Goal: Task Accomplishment & Management: Manage account settings

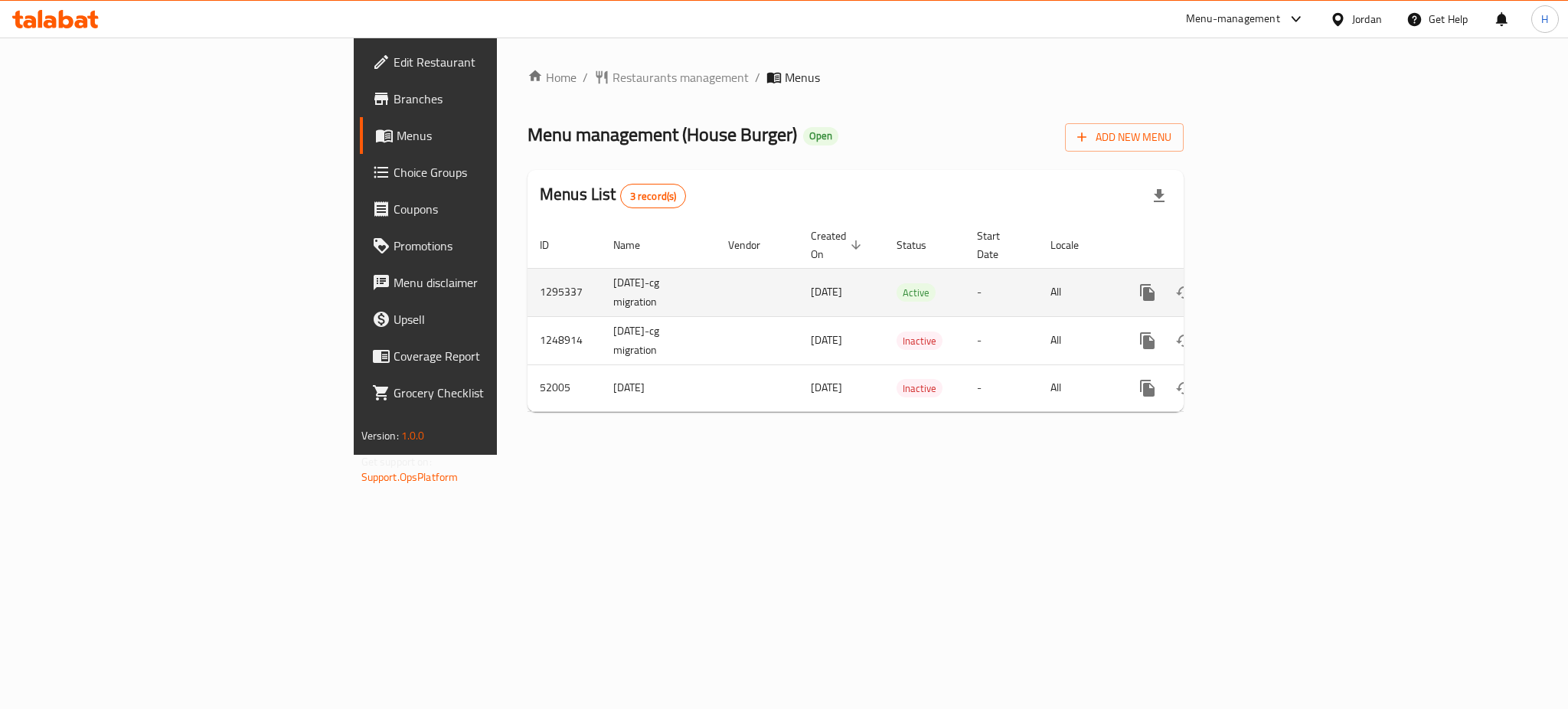
click at [1276, 285] on link "enhanced table" at bounding box center [1258, 293] width 37 height 37
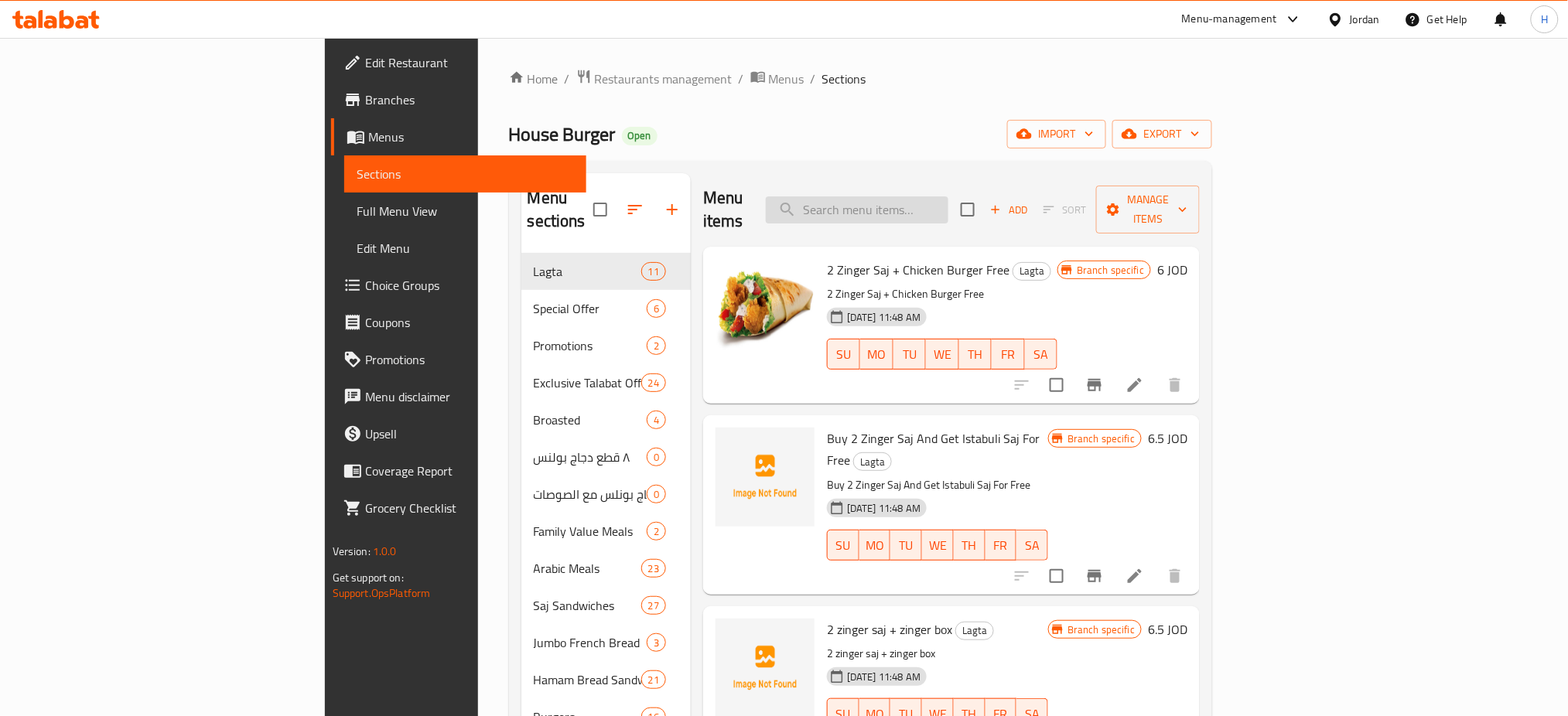
click at [948, 196] on input "search" at bounding box center [857, 210] width 182 height 27
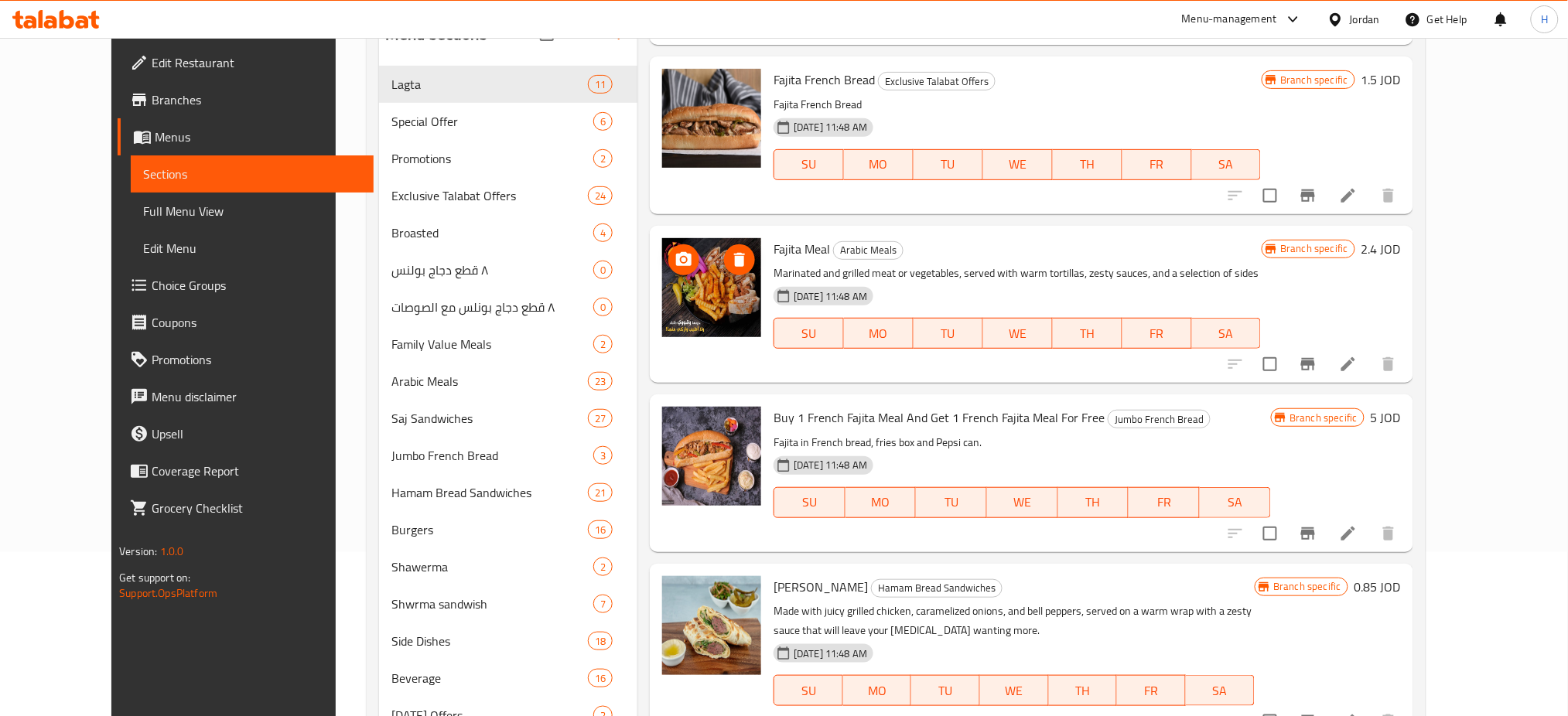
scroll to position [230, 0]
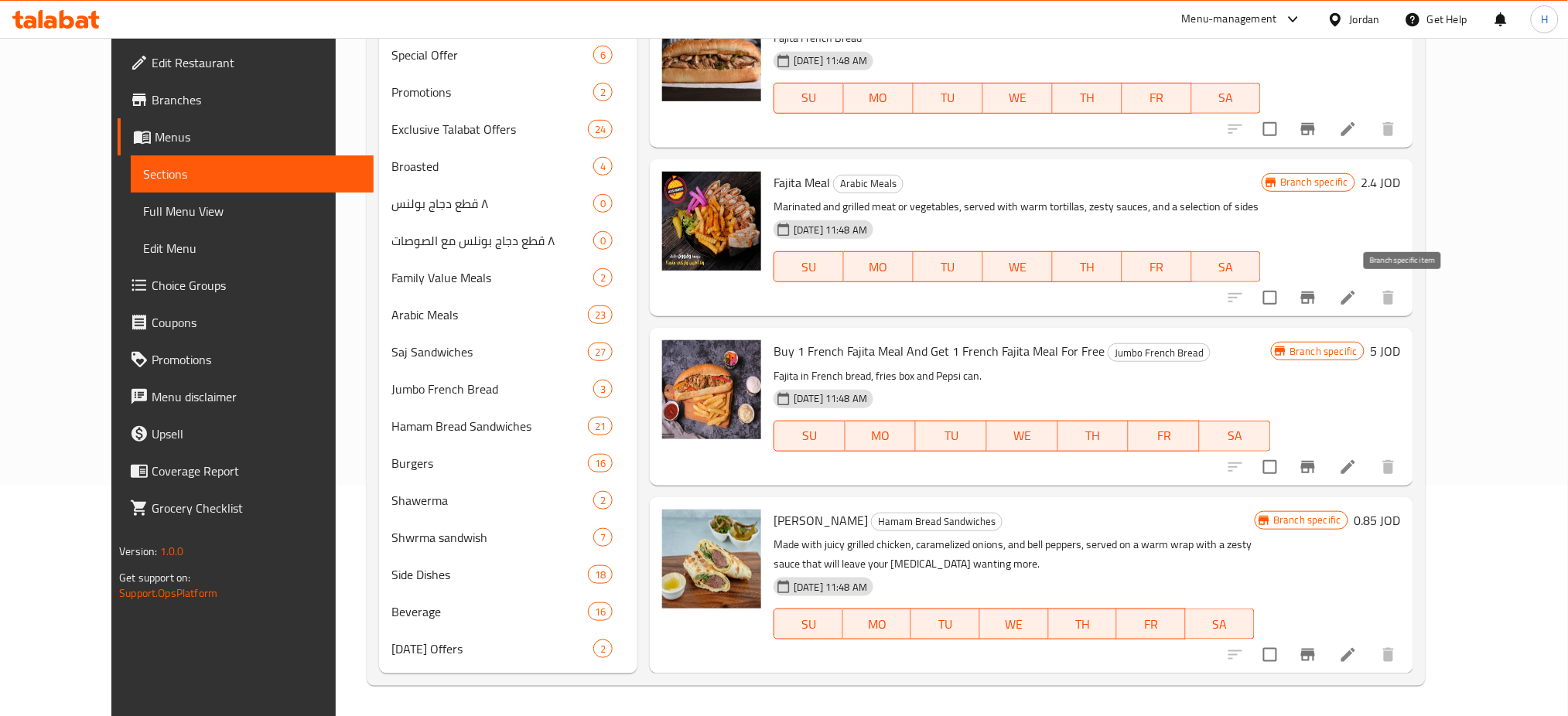
type input "fajit"
click at [1315, 299] on icon "Branch-specific-item" at bounding box center [1308, 297] width 14 height 13
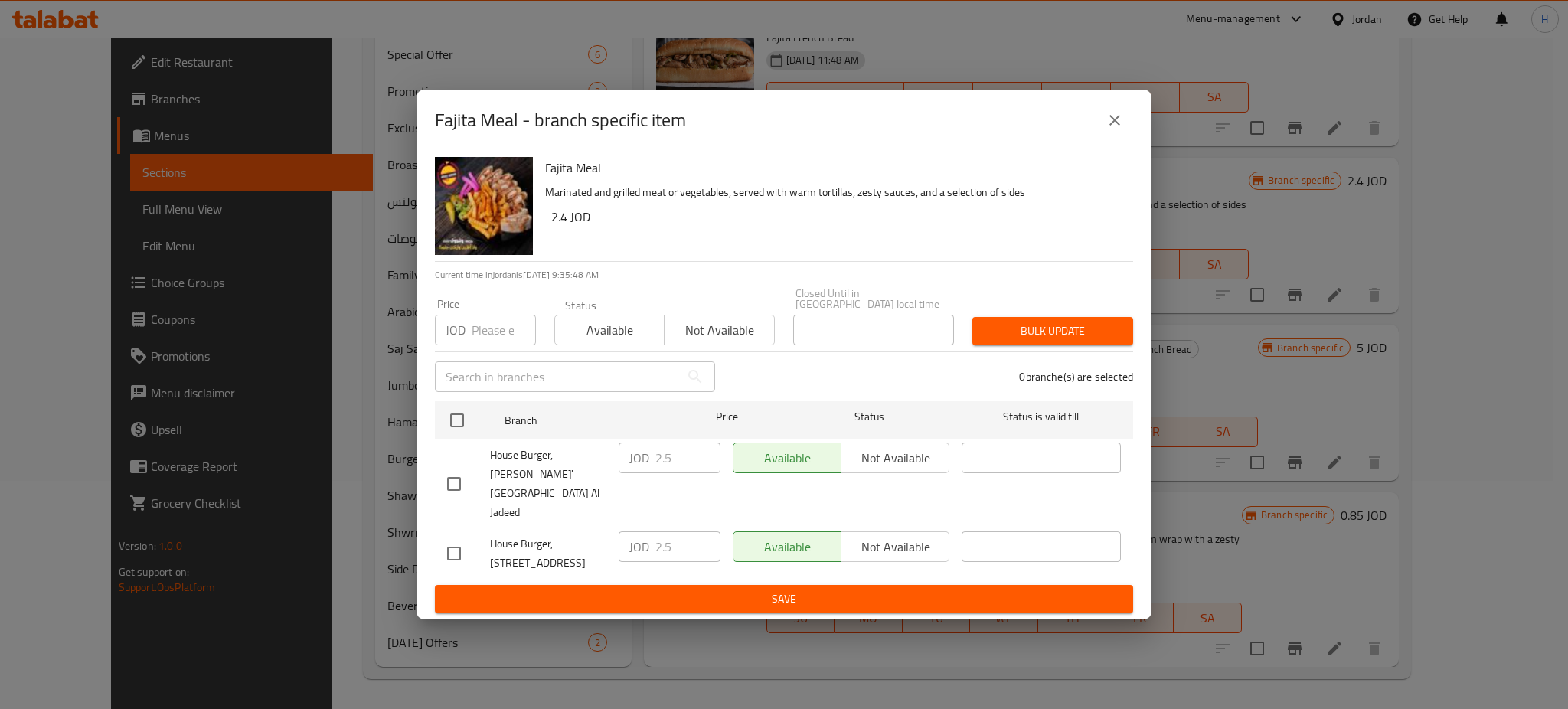
click at [1104, 139] on button "close" at bounding box center [1115, 120] width 37 height 37
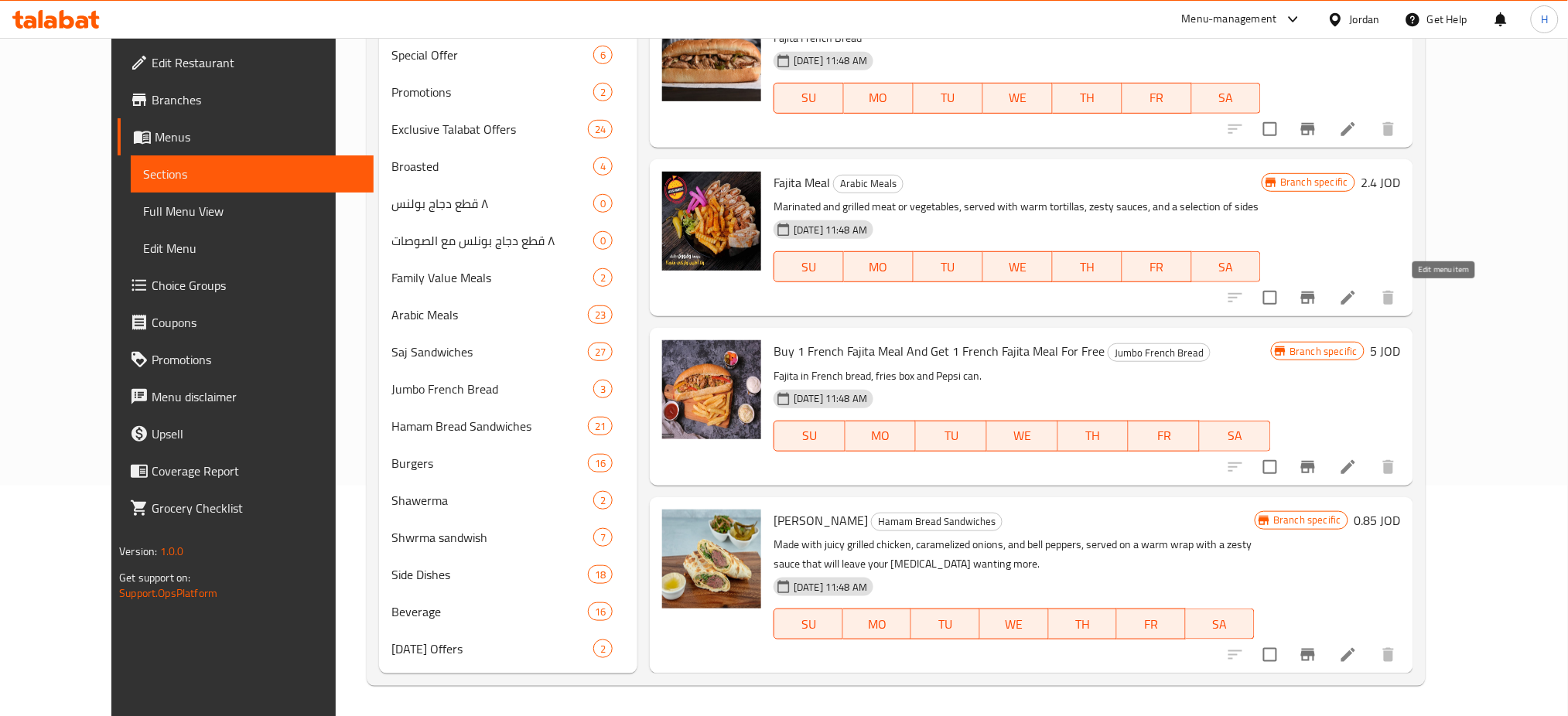
drag, startPoint x: 1453, startPoint y: 295, endPoint x: 1464, endPoint y: 307, distance: 16.3
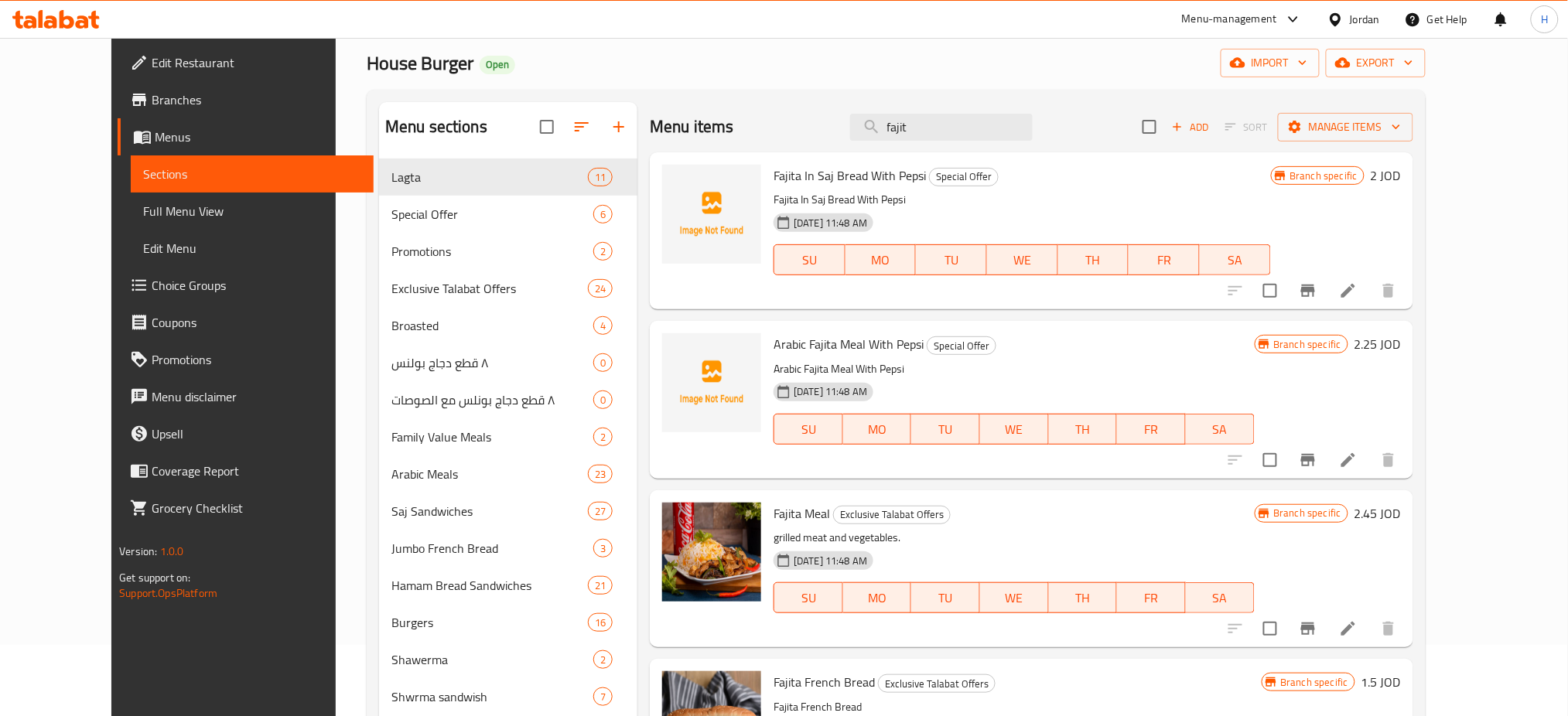
scroll to position [24, 0]
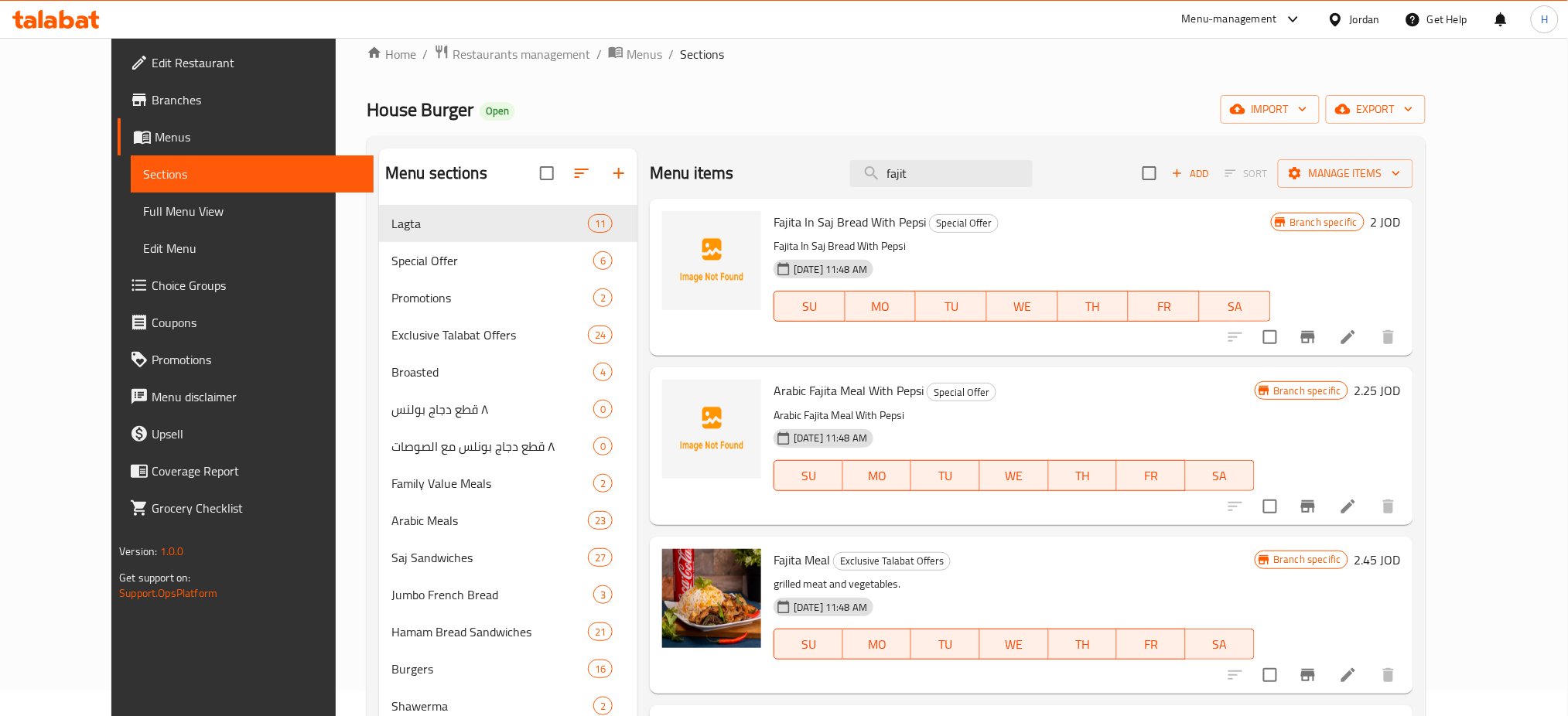
click at [152, 104] on span "Branches" at bounding box center [257, 100] width 210 height 18
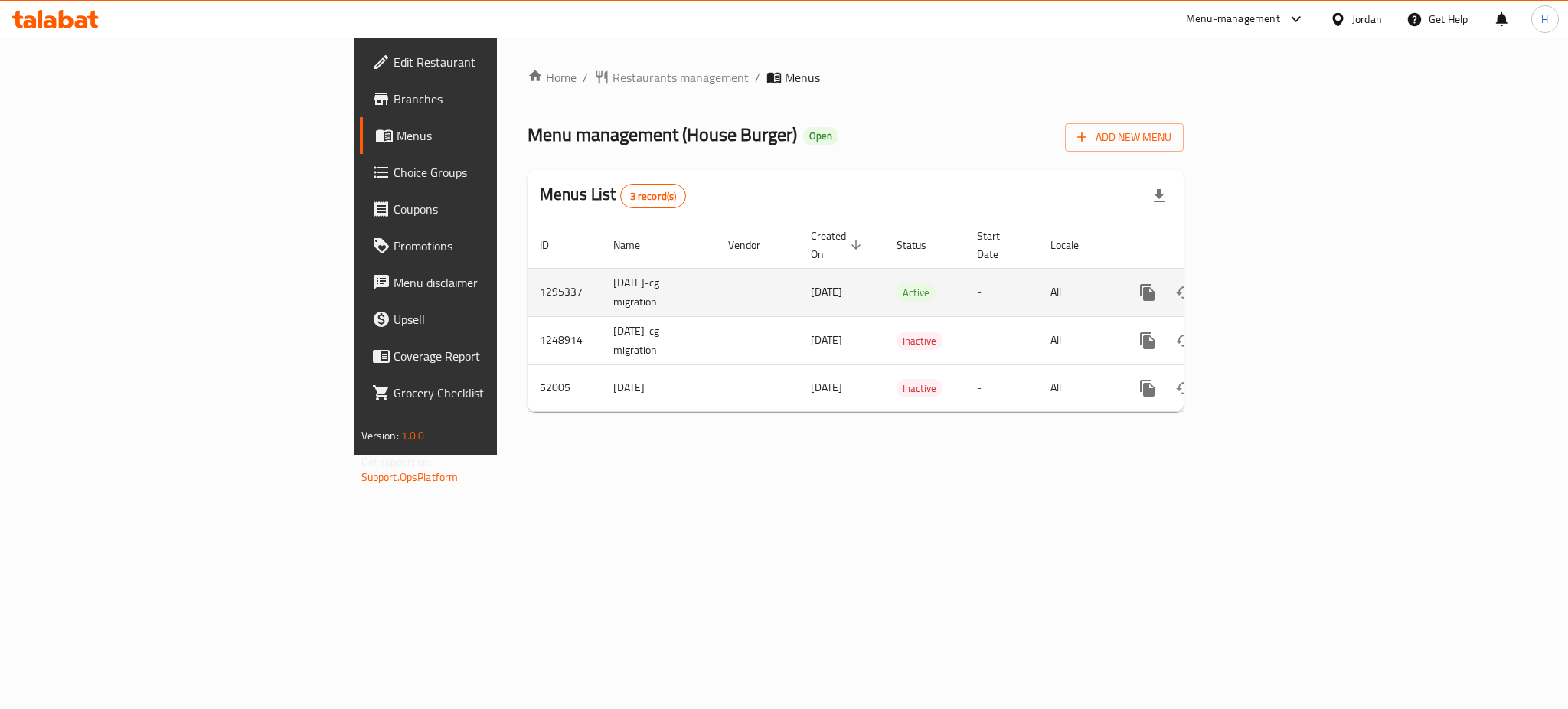
click at [1267, 283] on icon "enhanced table" at bounding box center [1258, 293] width 18 height 18
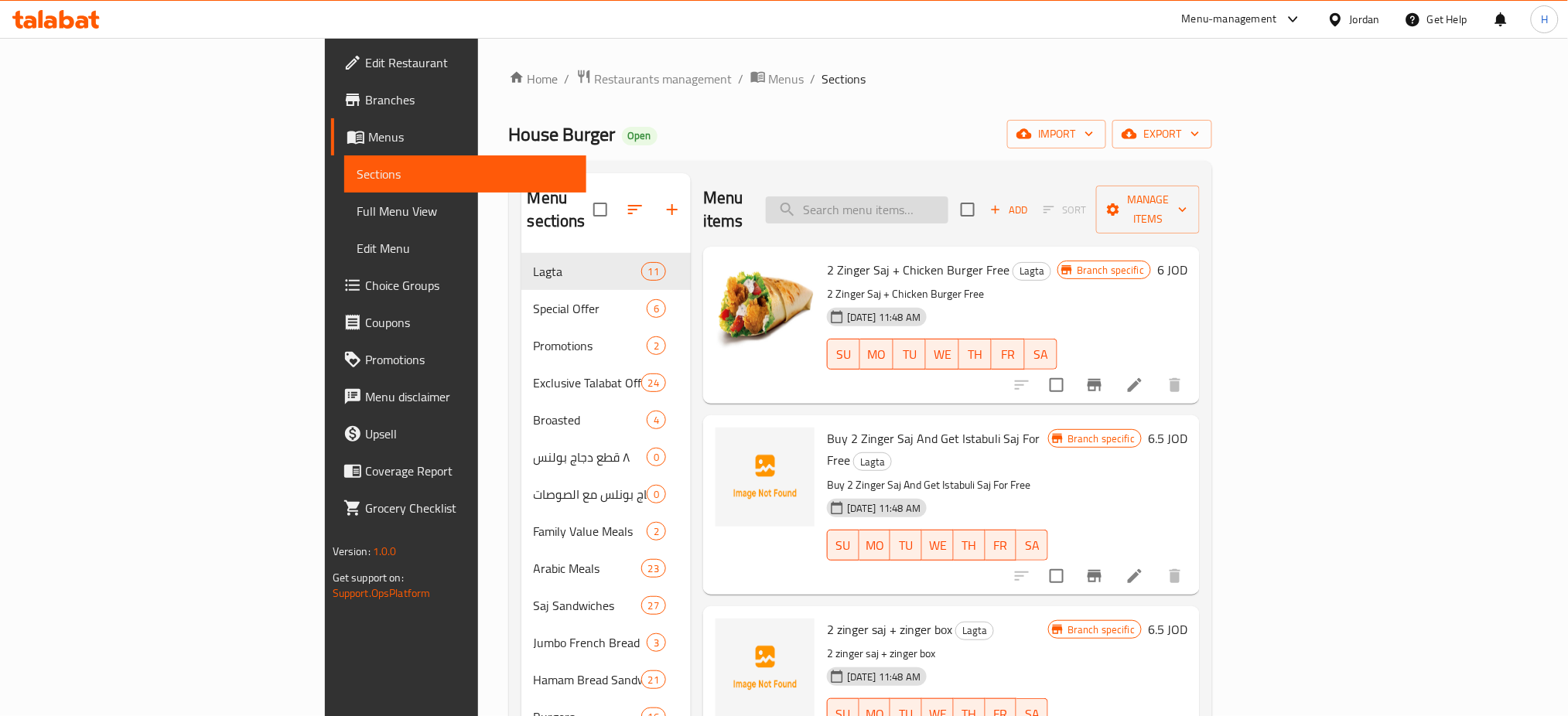
click at [945, 207] on input "search" at bounding box center [857, 210] width 182 height 27
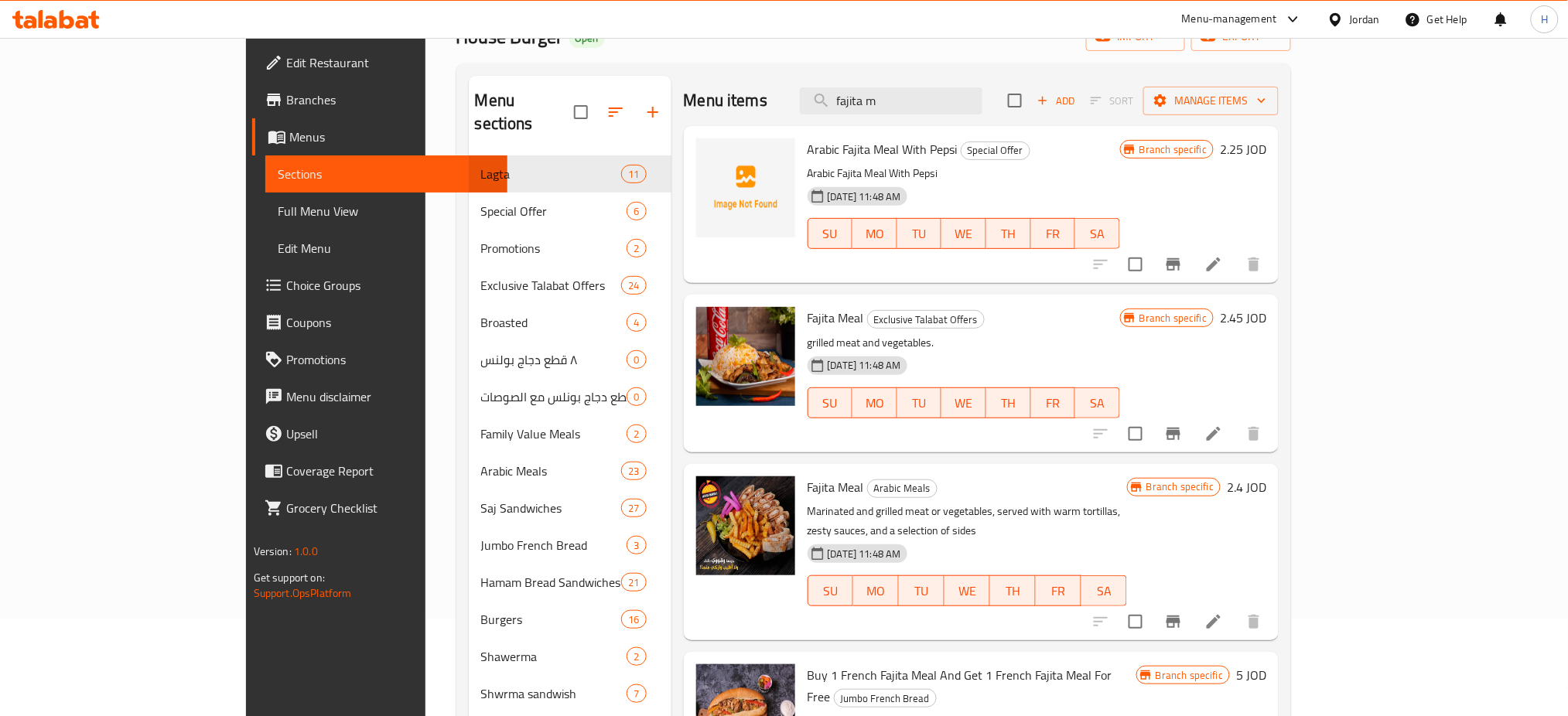
scroll to position [230, 0]
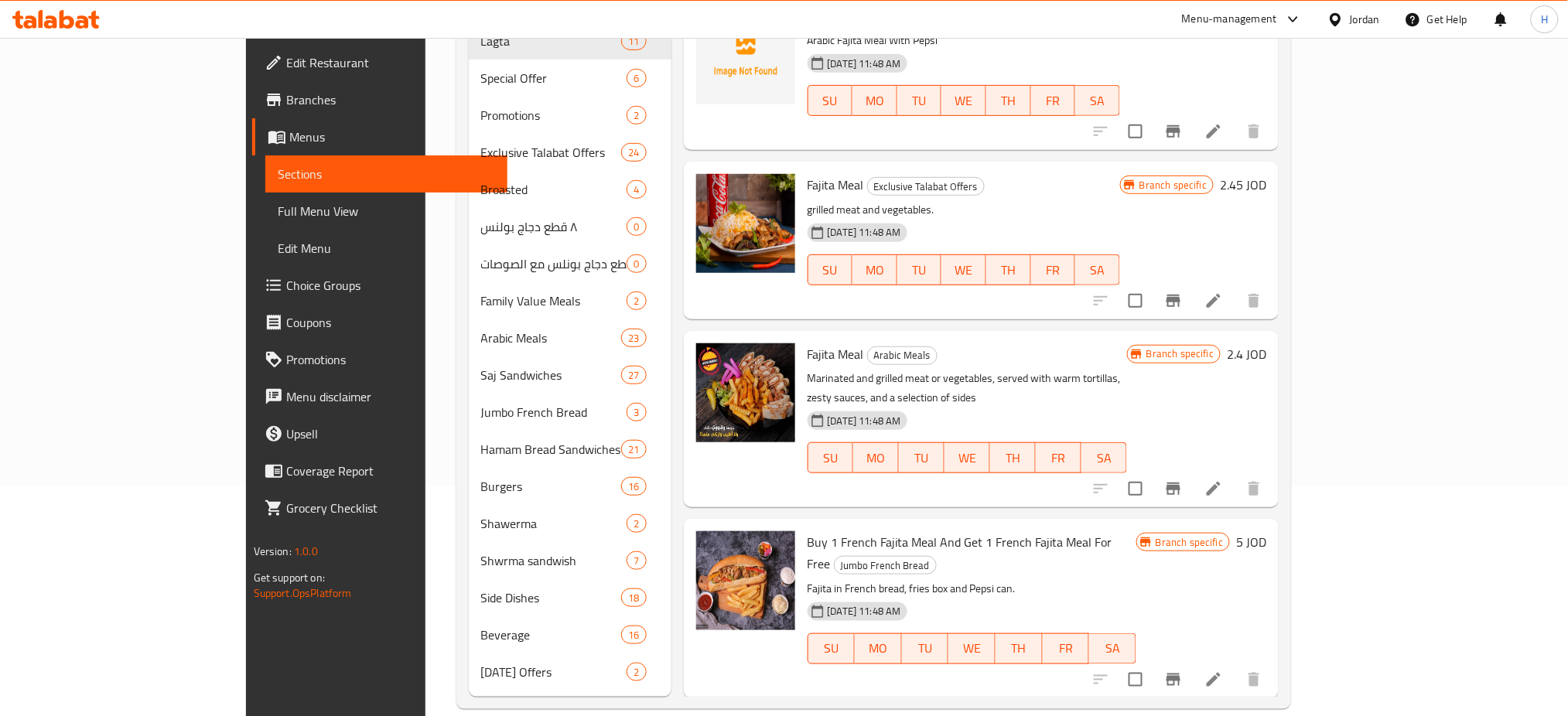
type input "fajita m"
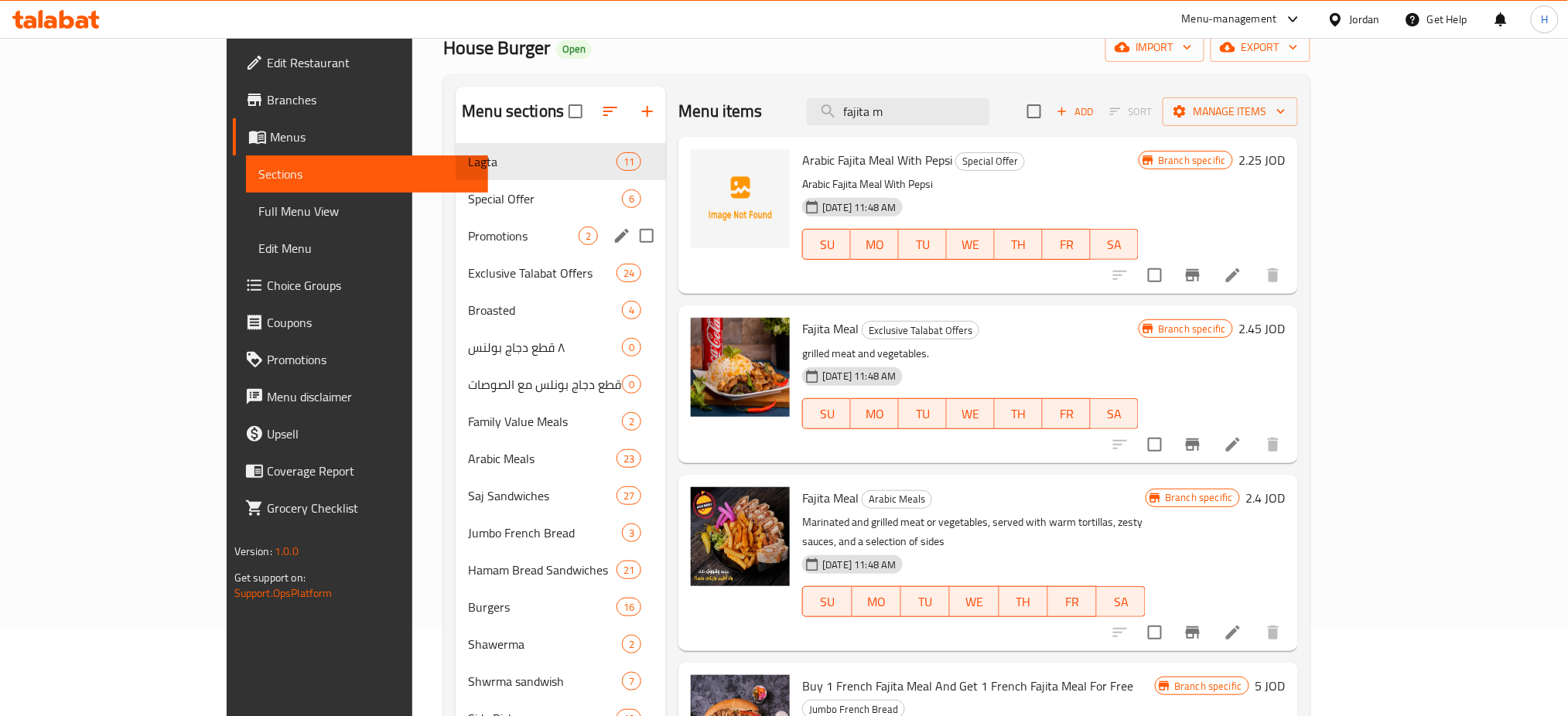
scroll to position [0, 0]
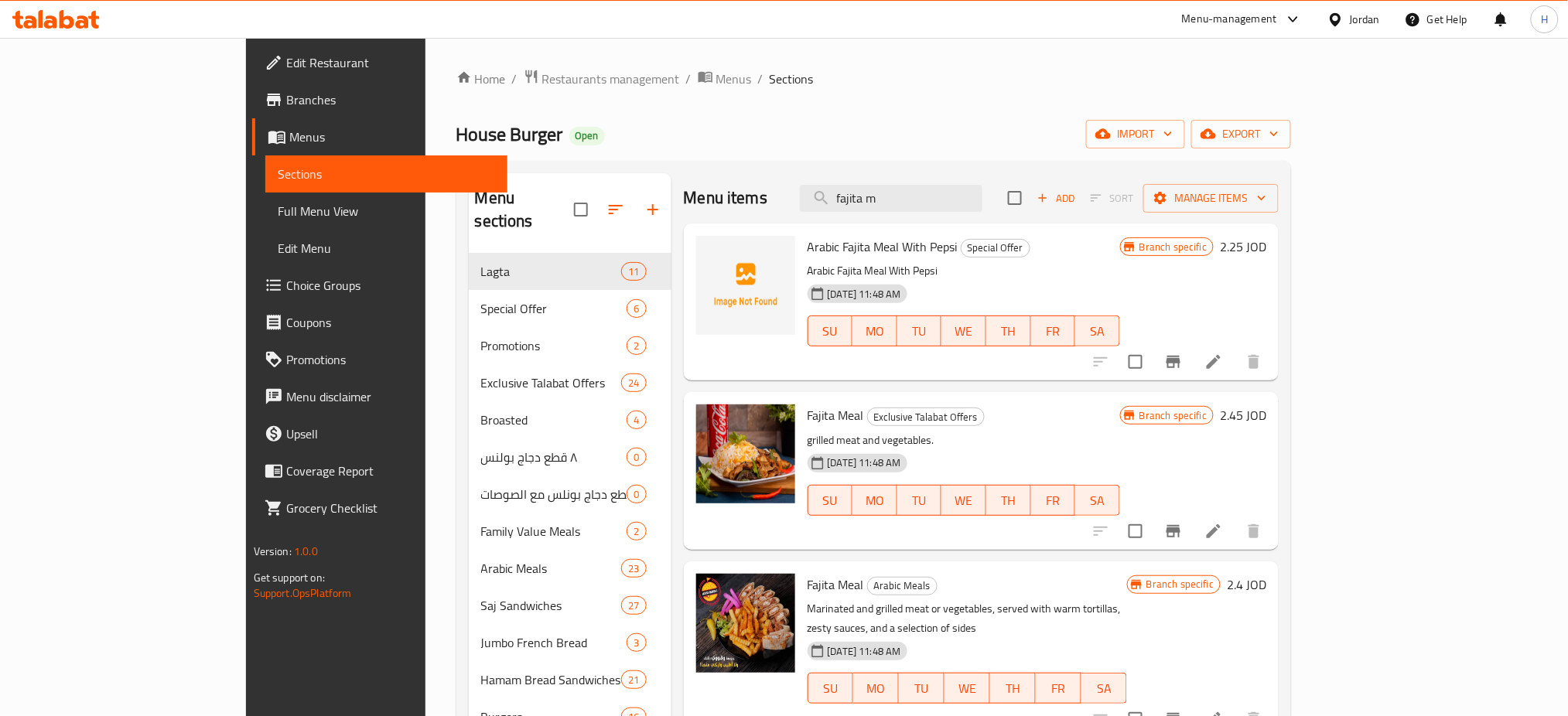
click at [456, 142] on span "House Burger" at bounding box center [509, 133] width 107 height 34
click at [501, 149] on div "House Burger Open import export" at bounding box center [873, 134] width 836 height 29
drag, startPoint x: 449, startPoint y: 144, endPoint x: 635, endPoint y: 165, distance: 187.2
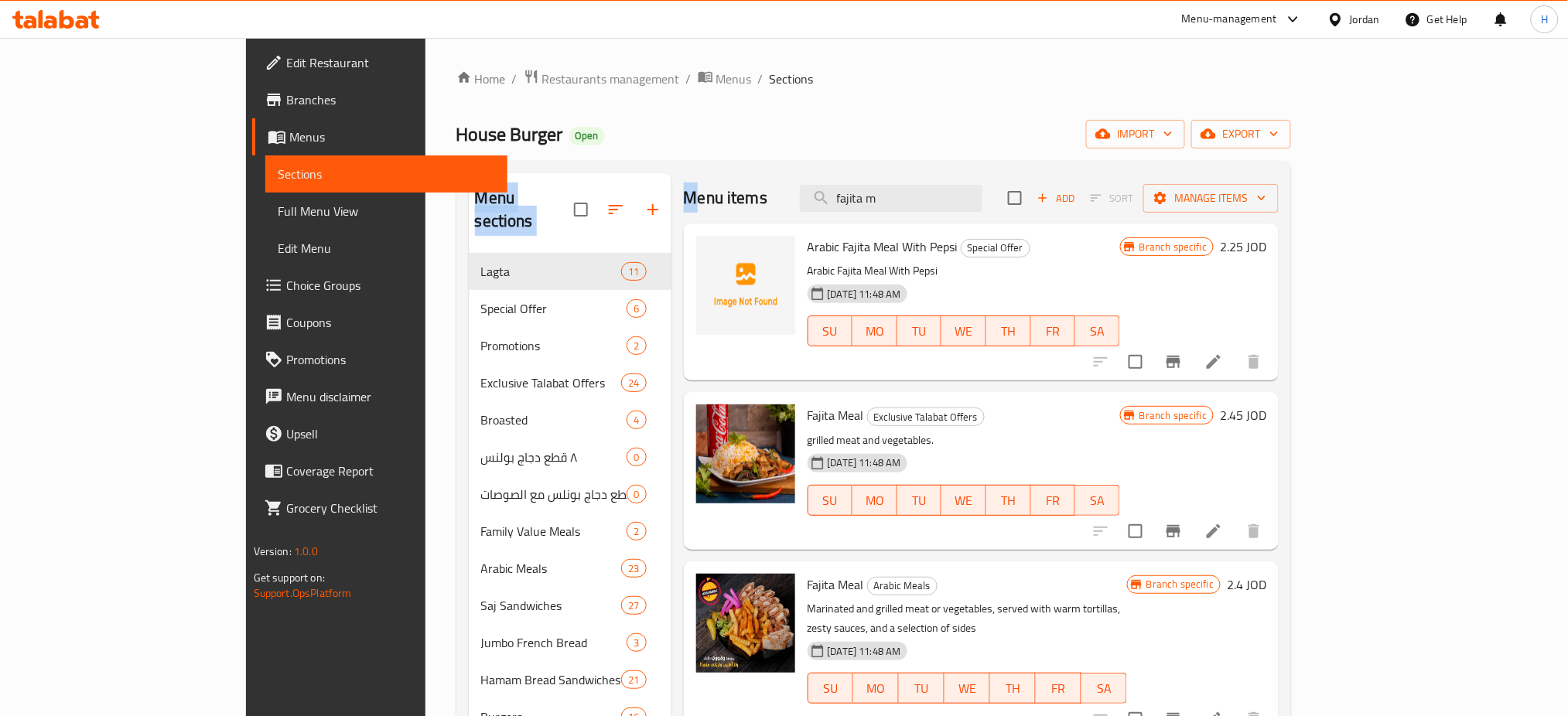
click at [635, 165] on div "Home / Restaurants management / Menus / Sections House Burger Open import expor…" at bounding box center [873, 504] width 836 height 870
click at [635, 165] on div "Menu sections Lagta 11 Special Offer 6 Promotions 2 Exclusive Talabat Offers 24…" at bounding box center [873, 550] width 836 height 778
click at [456, 135] on span "House Burger" at bounding box center [509, 133] width 107 height 34
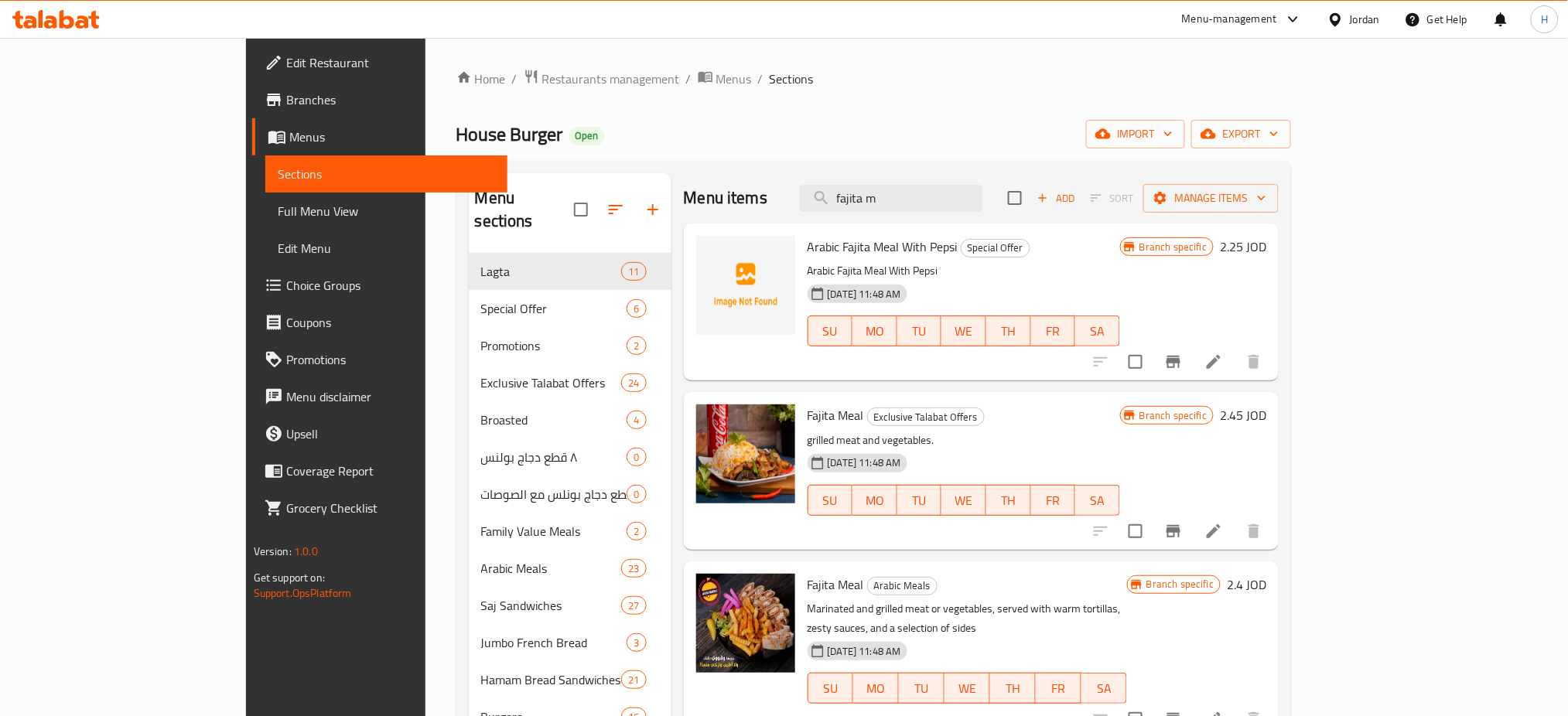
drag, startPoint x: 760, startPoint y: 125, endPoint x: 748, endPoint y: 129, distance: 12.6
click at [759, 125] on div "House Burger Open import export" at bounding box center [873, 134] width 836 height 29
click at [21, 20] on icon at bounding box center [56, 19] width 87 height 18
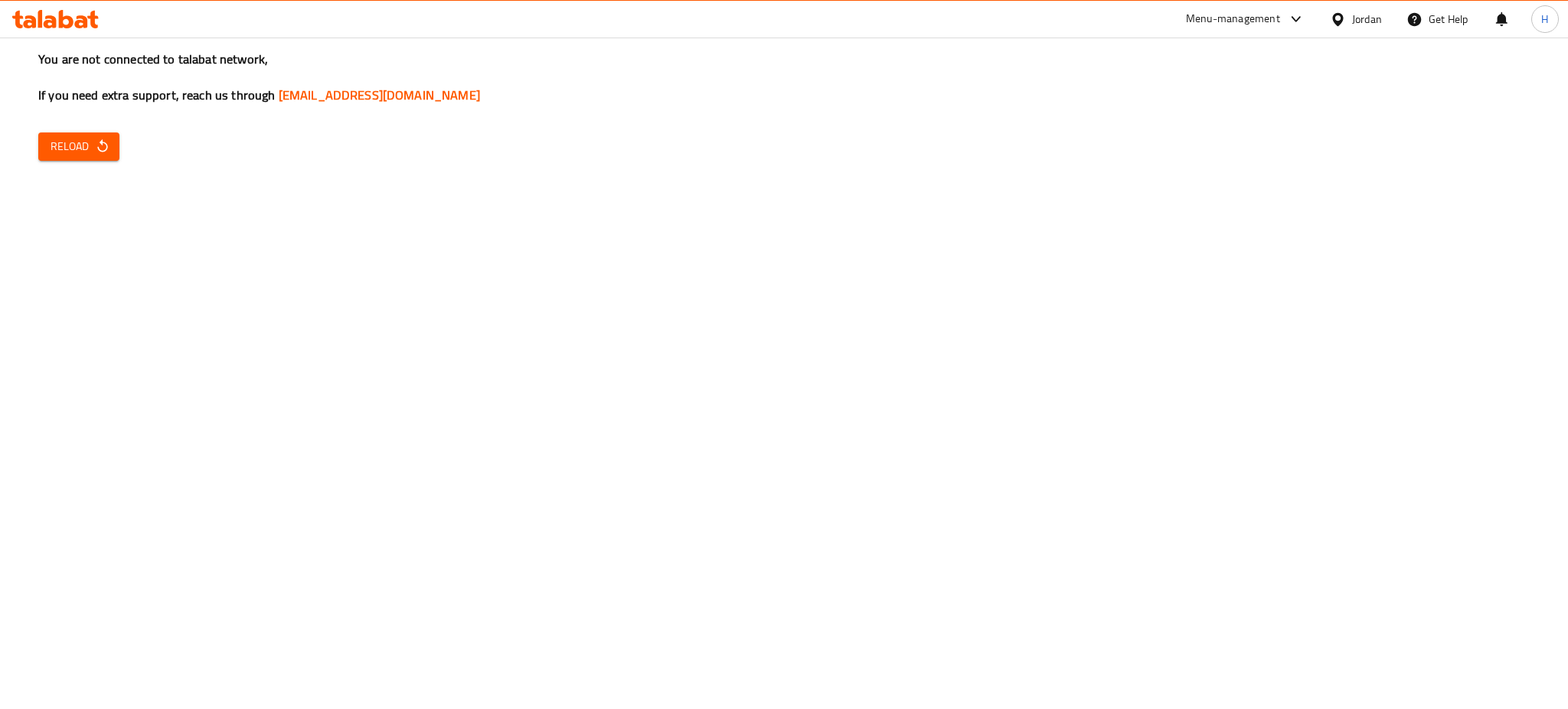
click at [456, 266] on div "You are not connected to talabat network, If you need extra support, reach us t…" at bounding box center [784, 354] width 1568 height 709
click at [100, 151] on icon "button" at bounding box center [102, 146] width 10 height 13
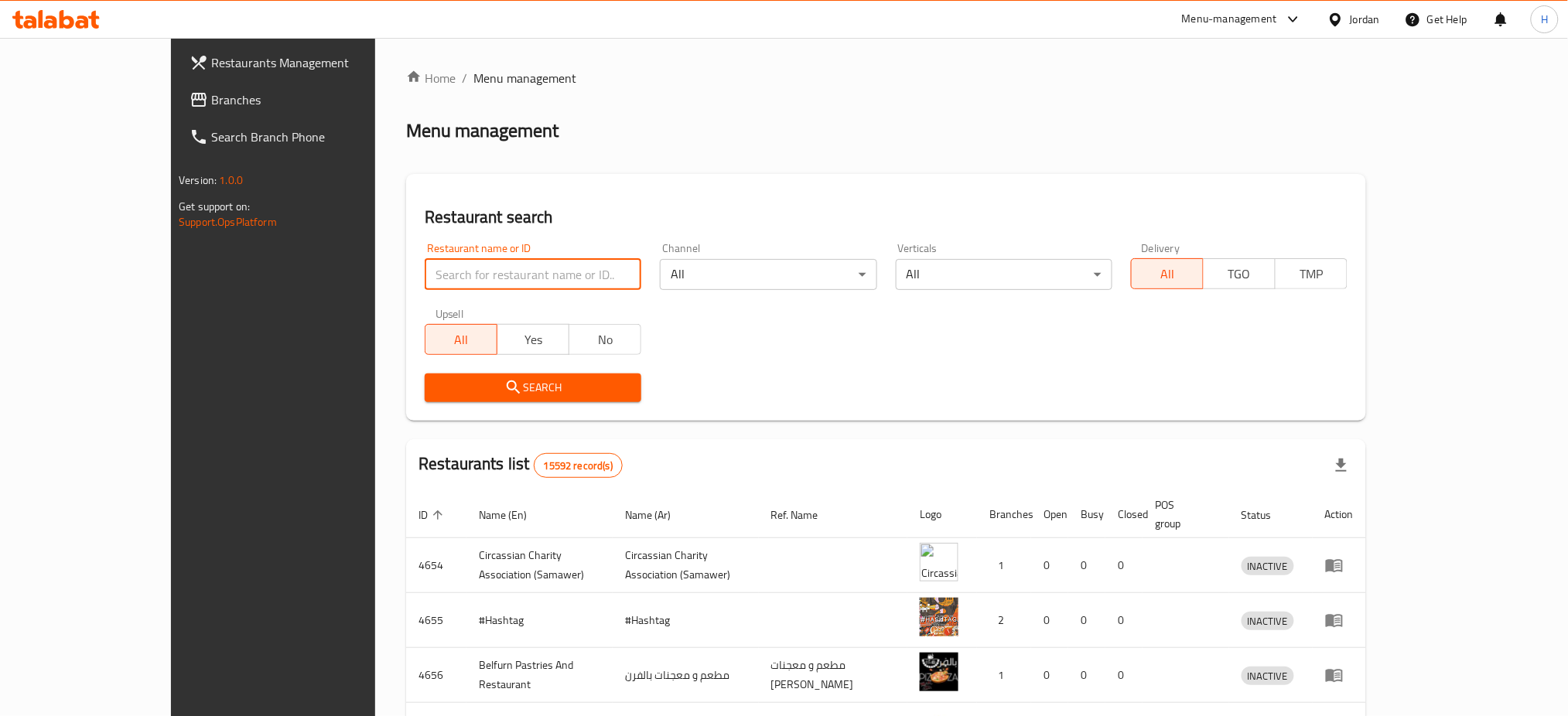
click at [545, 273] on input "search" at bounding box center [533, 274] width 217 height 31
type input "cherry story"
click button "Search" at bounding box center [533, 388] width 217 height 29
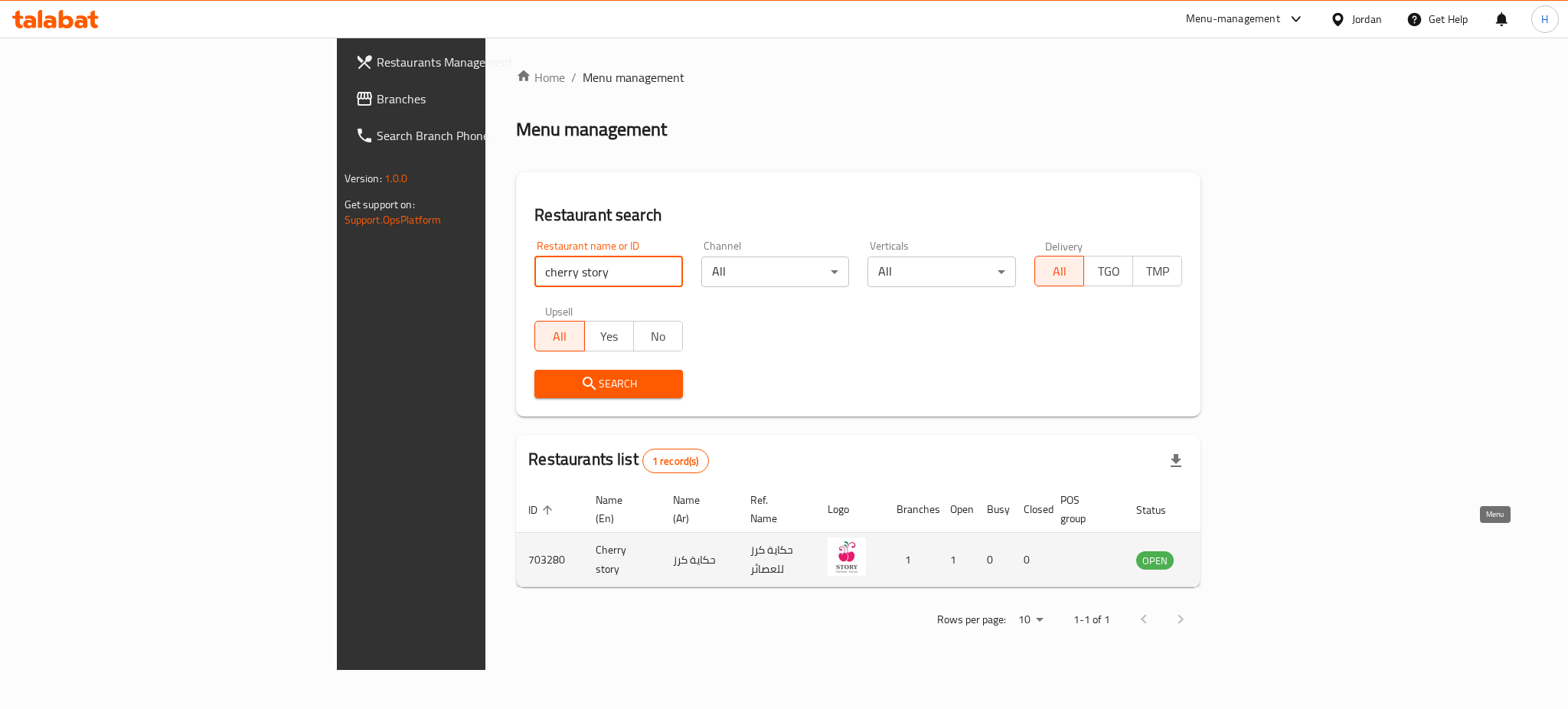
click at [1245, 550] on link "enhanced table" at bounding box center [1230, 559] width 28 height 18
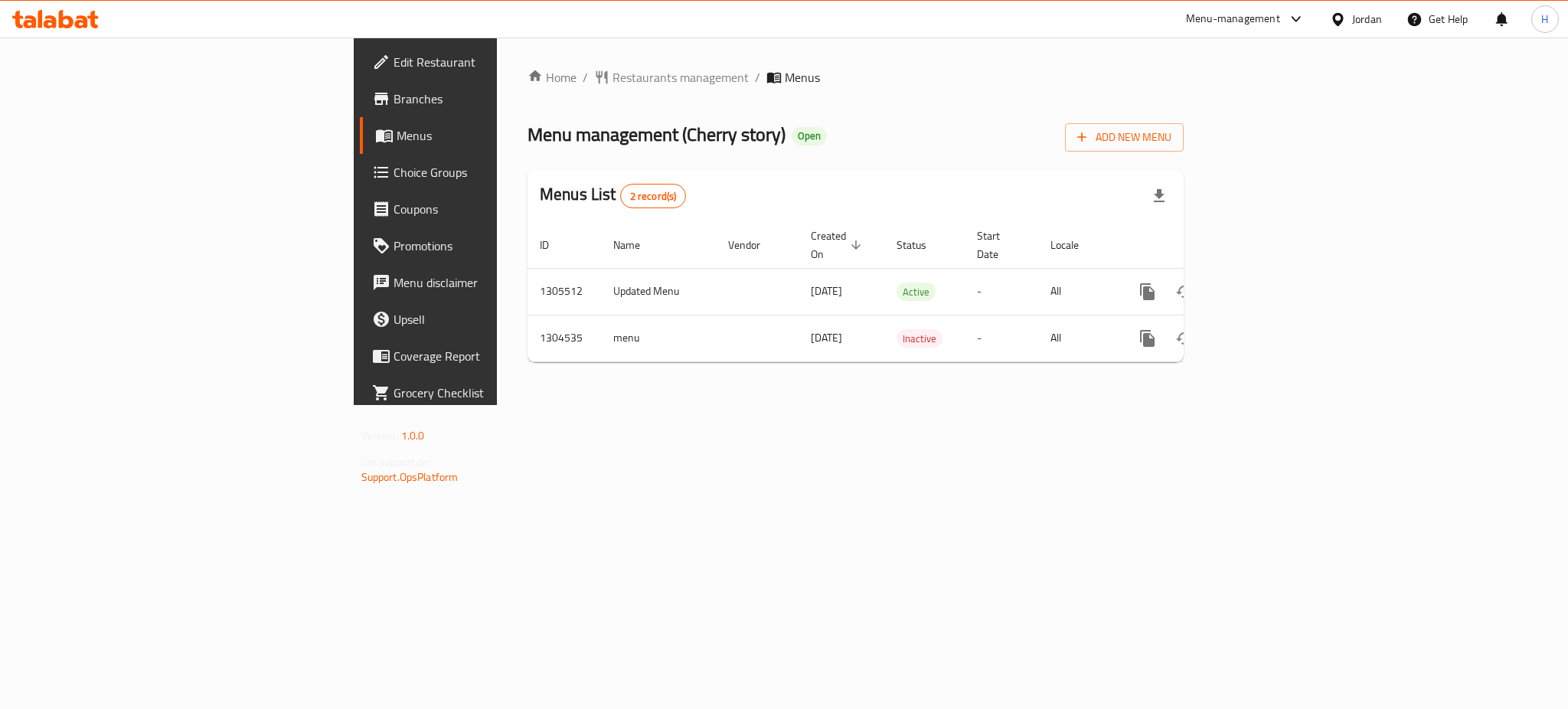
click at [393, 96] on span "Branches" at bounding box center [498, 99] width 210 height 18
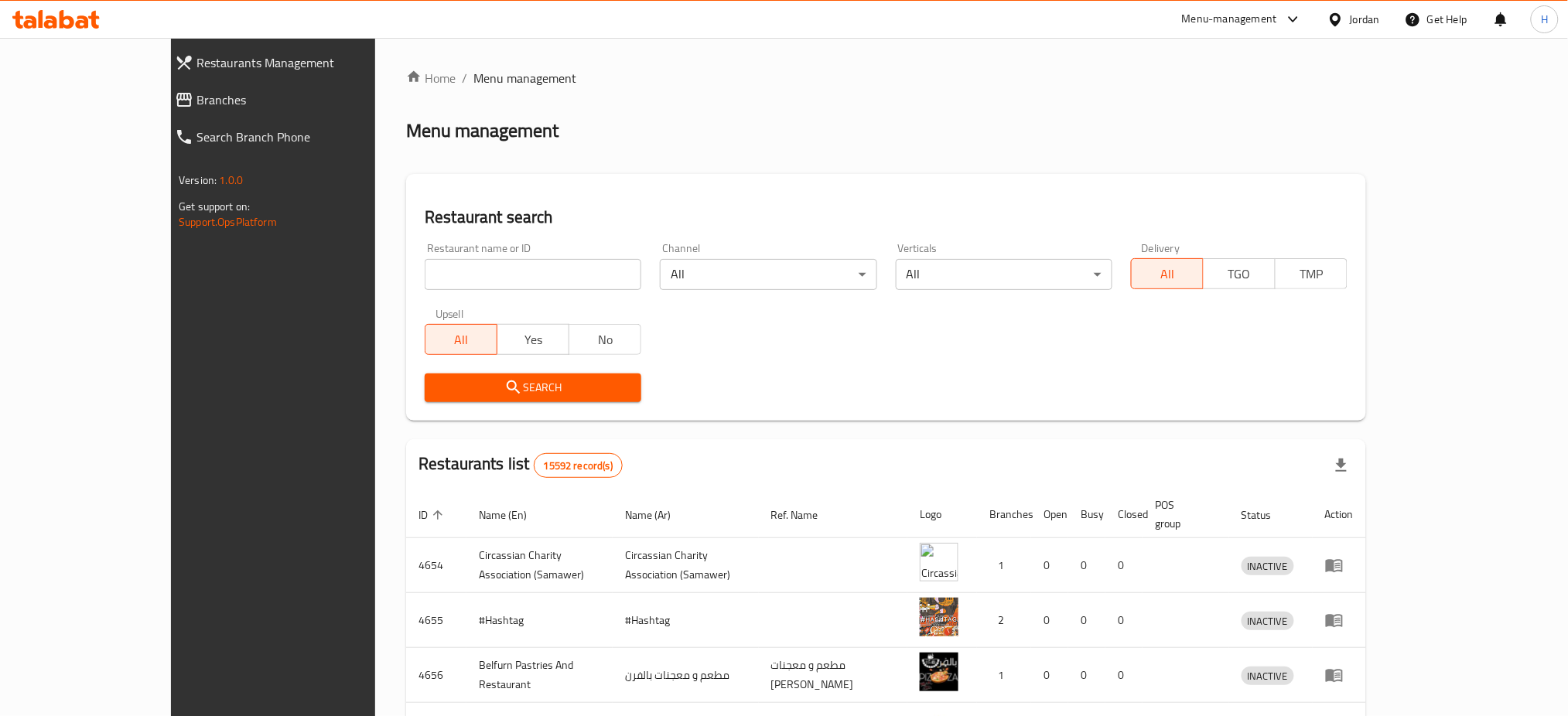
click at [162, 110] on link "Branches" at bounding box center [297, 100] width 270 height 37
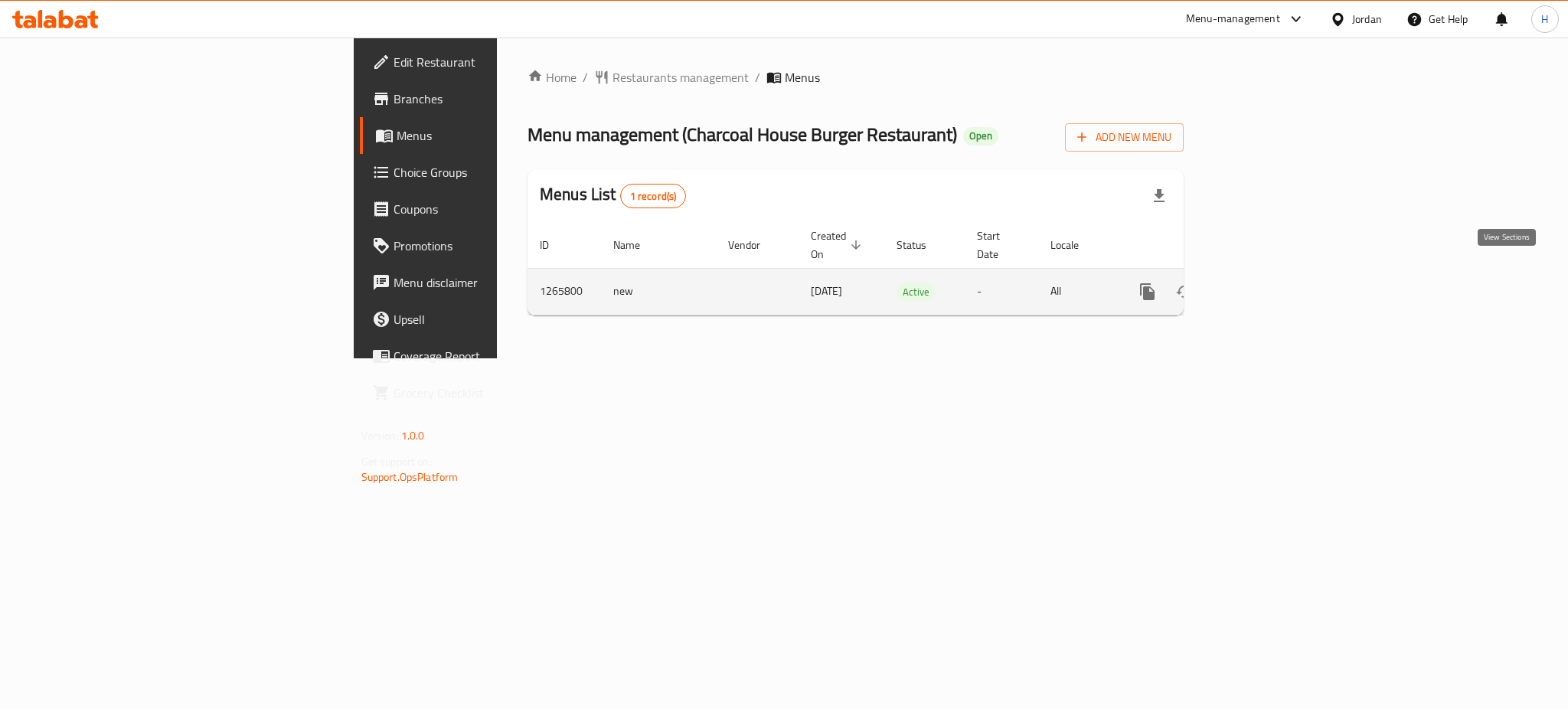
click at [1267, 283] on icon "enhanced table" at bounding box center [1258, 292] width 18 height 18
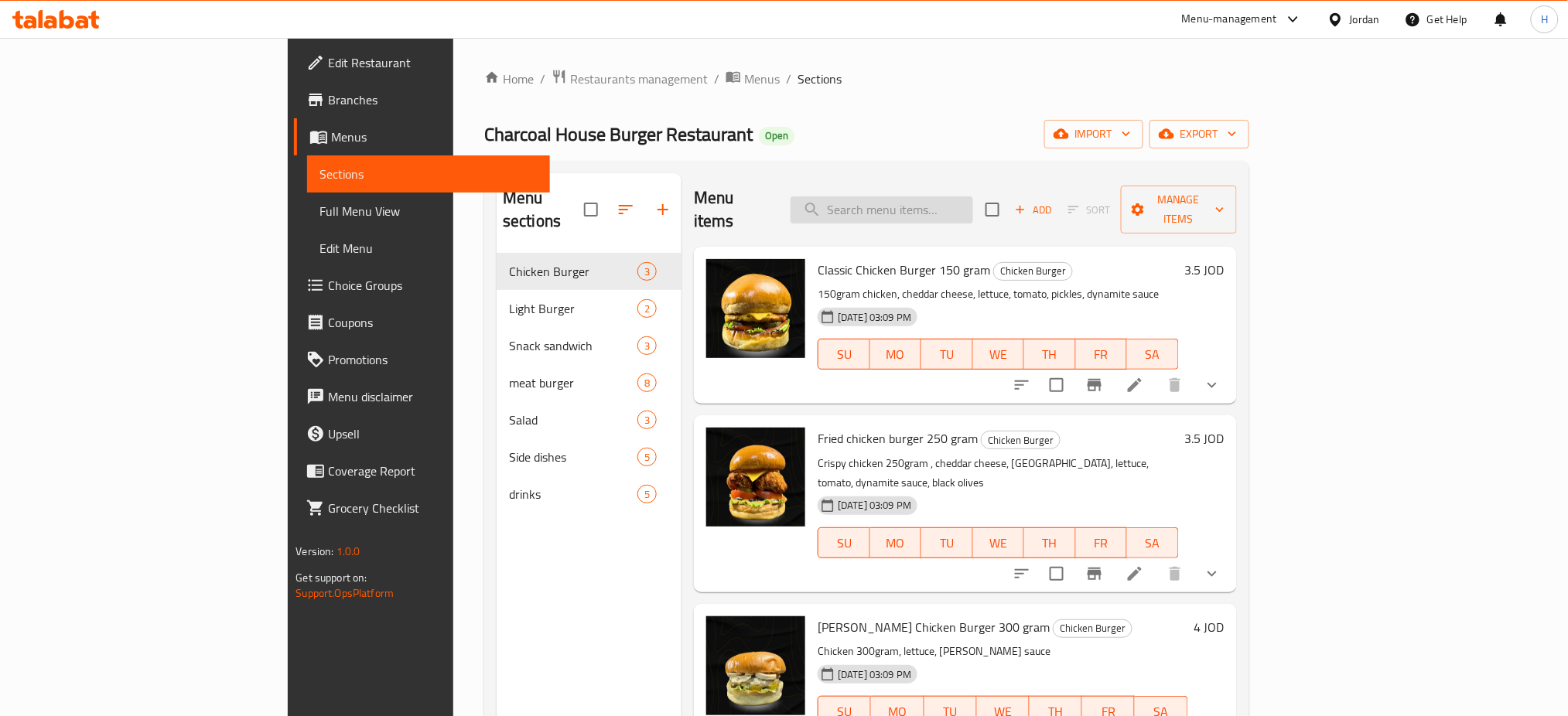
click at [911, 201] on input "search" at bounding box center [881, 210] width 182 height 27
type input "fajita"
click at [55, 24] on icon at bounding box center [50, 22] width 13 height 13
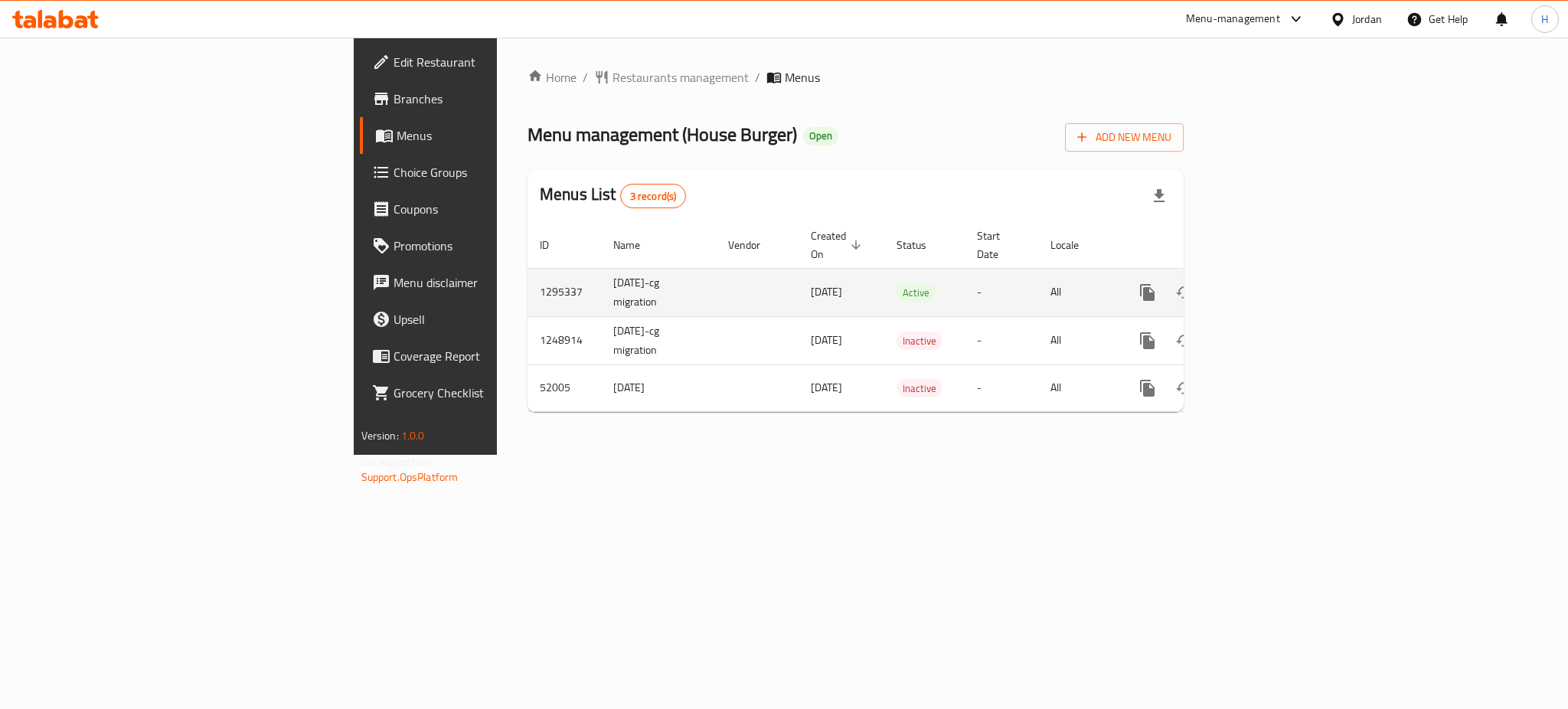
click at [1276, 278] on link "enhanced table" at bounding box center [1258, 293] width 37 height 37
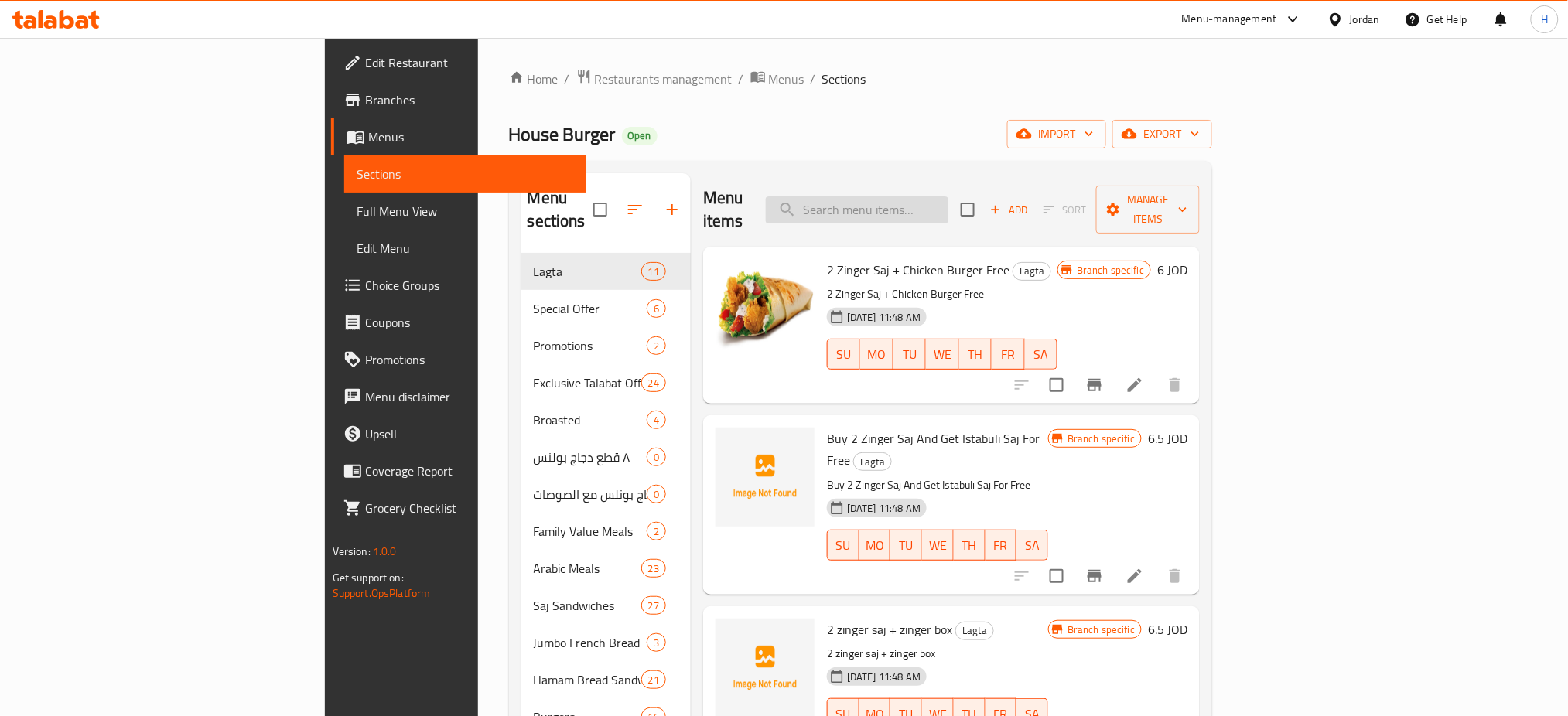
click at [948, 208] on input "search" at bounding box center [857, 210] width 182 height 27
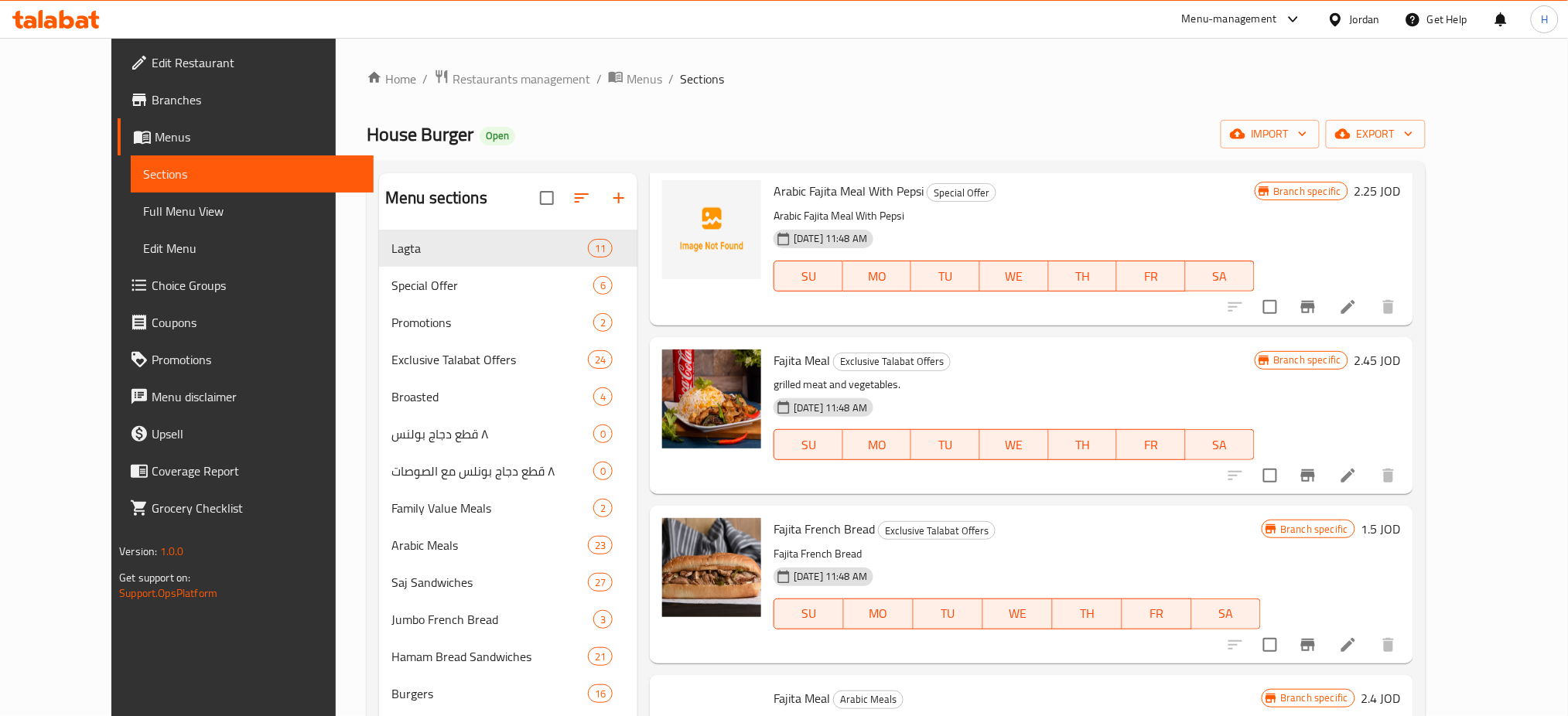
scroll to position [412, 0]
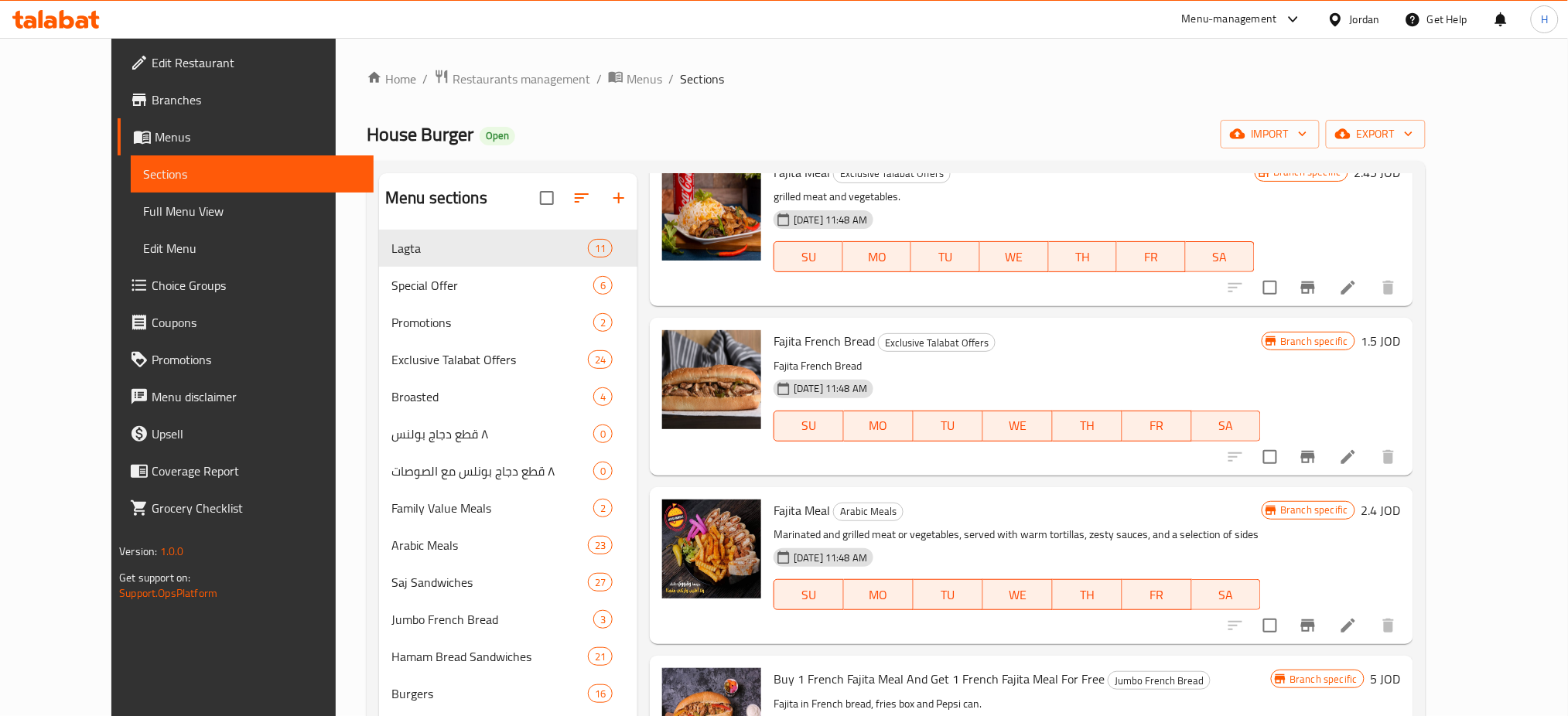
type input "fajita"
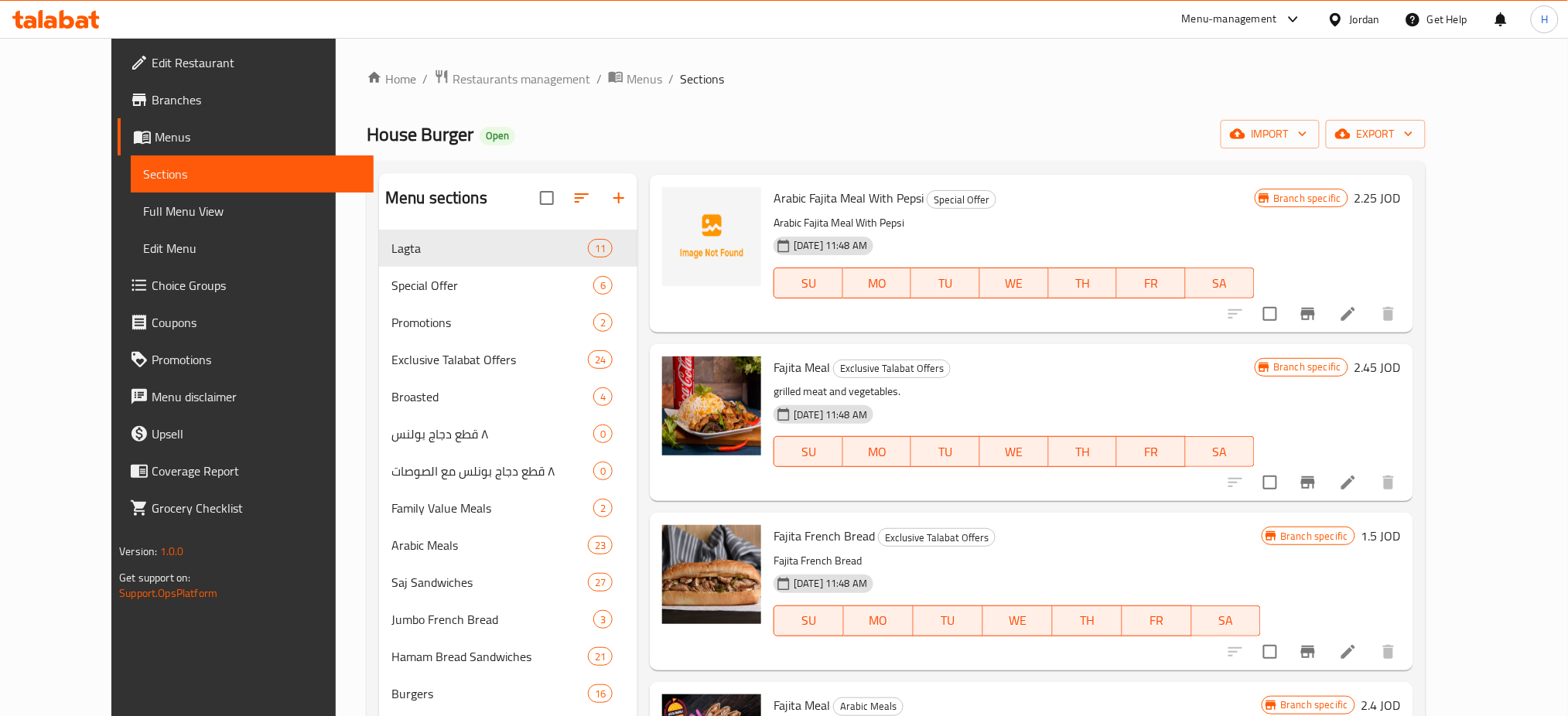
scroll to position [201, 0]
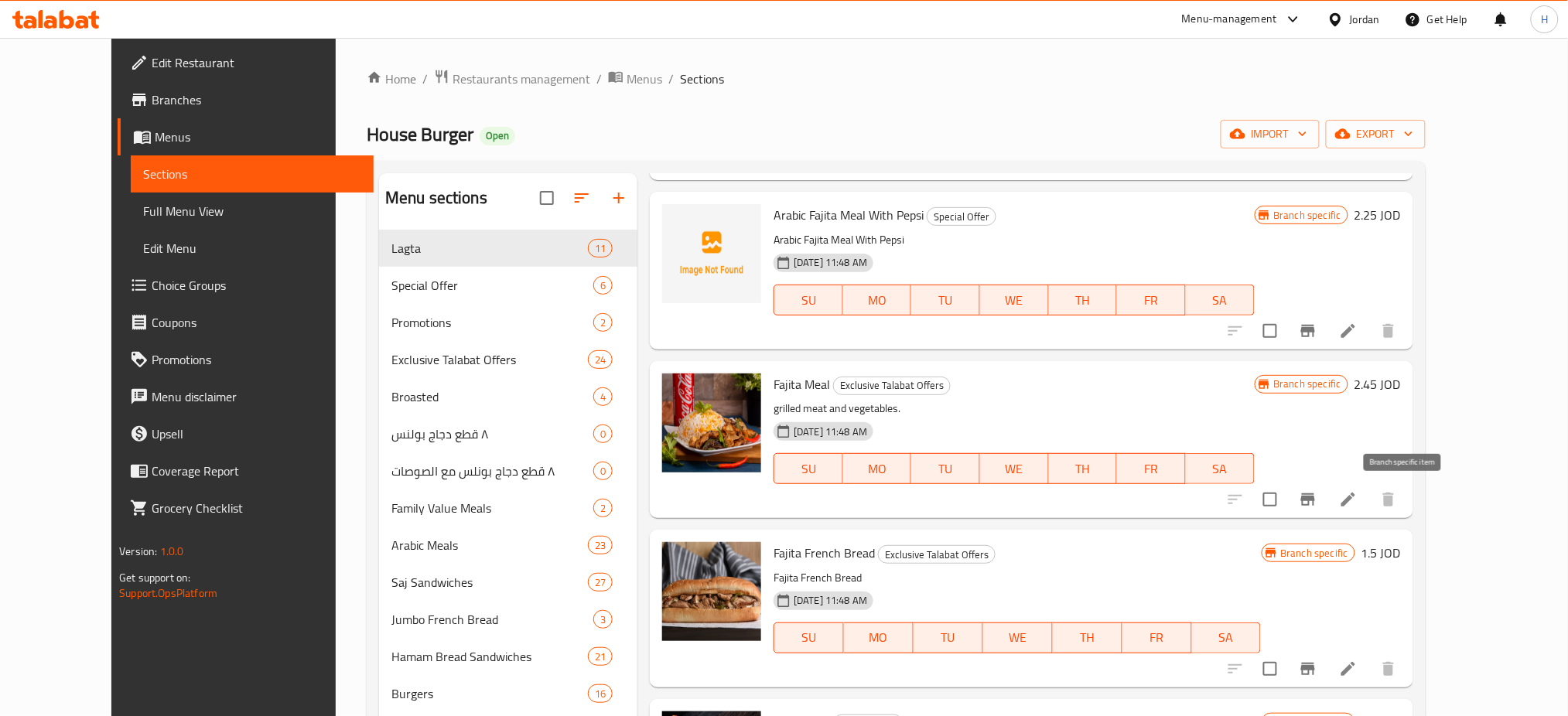
click at [1317, 504] on icon "Branch-specific-item" at bounding box center [1308, 499] width 18 height 18
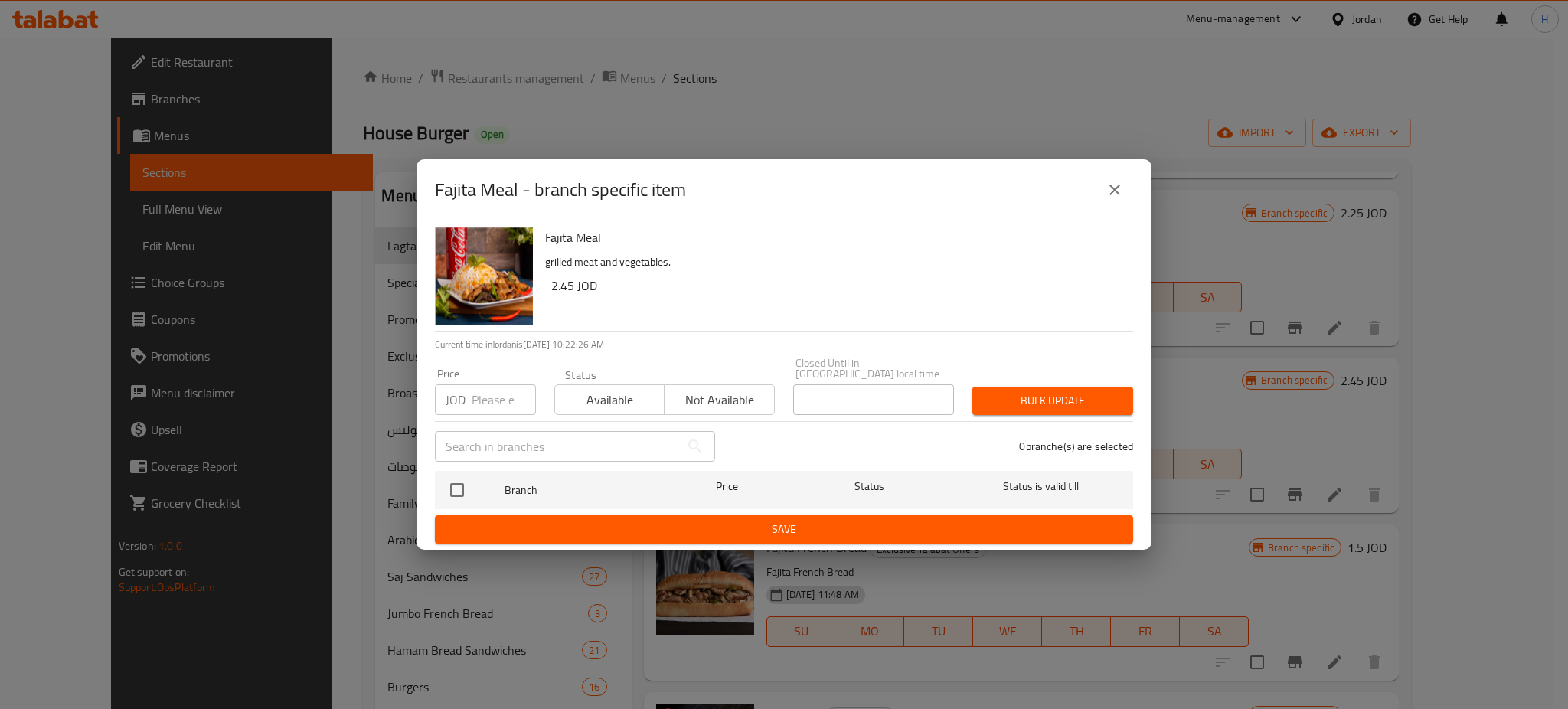
click at [883, 283] on h6 "2.45 JOD" at bounding box center [836, 286] width 570 height 22
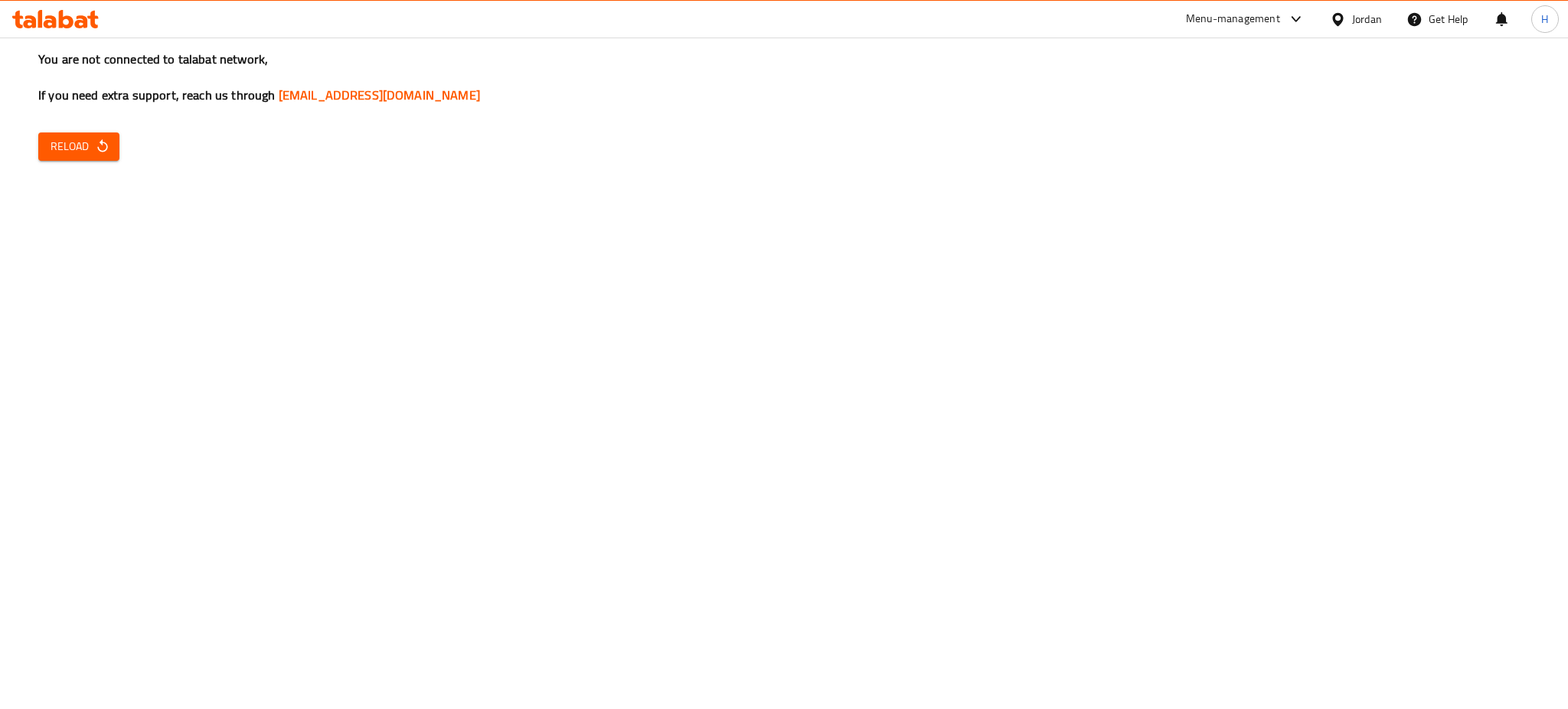
click at [122, 154] on div "You are not connected to talabat network, If you need extra support, reach us t…" at bounding box center [784, 354] width 1568 height 709
click at [111, 154] on button "Reload" at bounding box center [79, 146] width 81 height 28
click at [101, 146] on icon "button" at bounding box center [102, 146] width 15 height 15
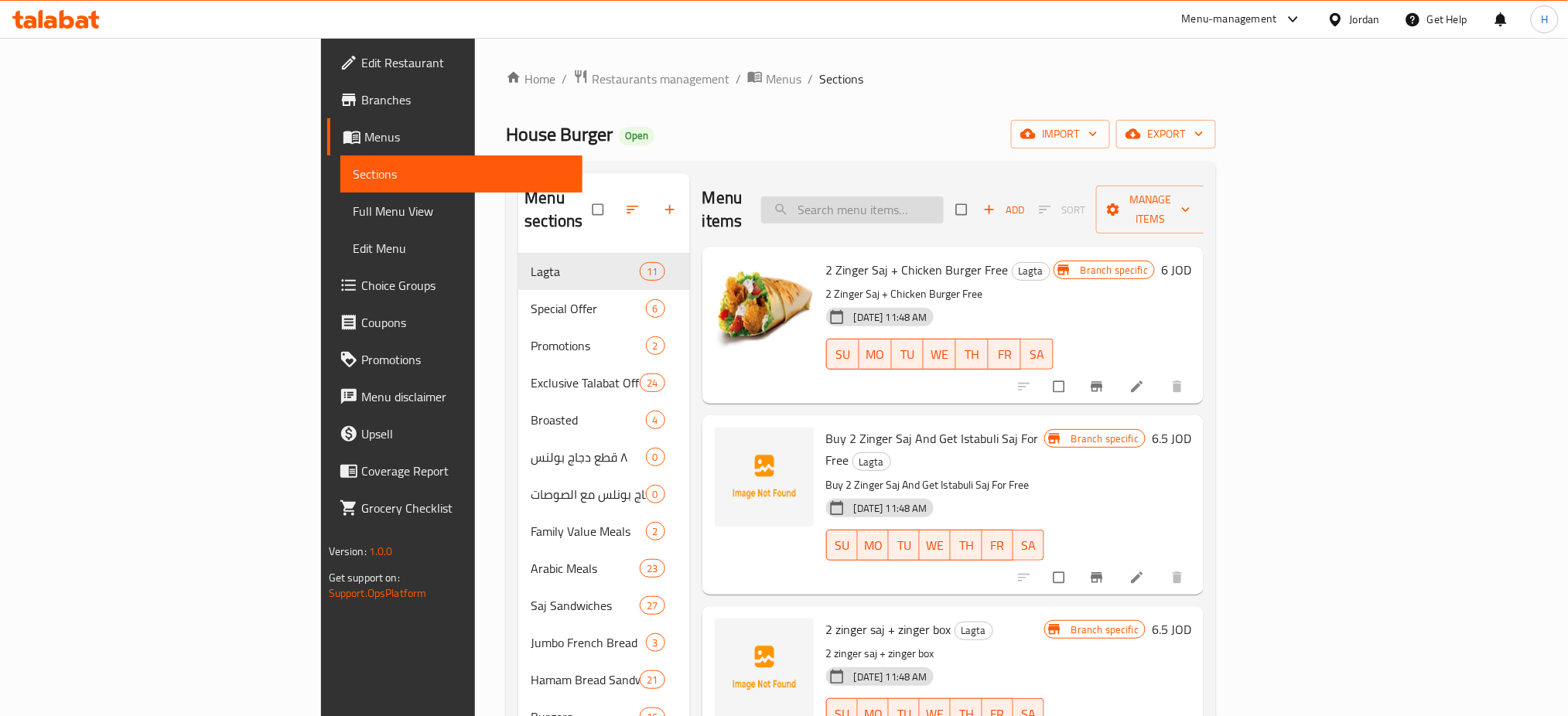
click at [944, 196] on input "search" at bounding box center [852, 210] width 182 height 27
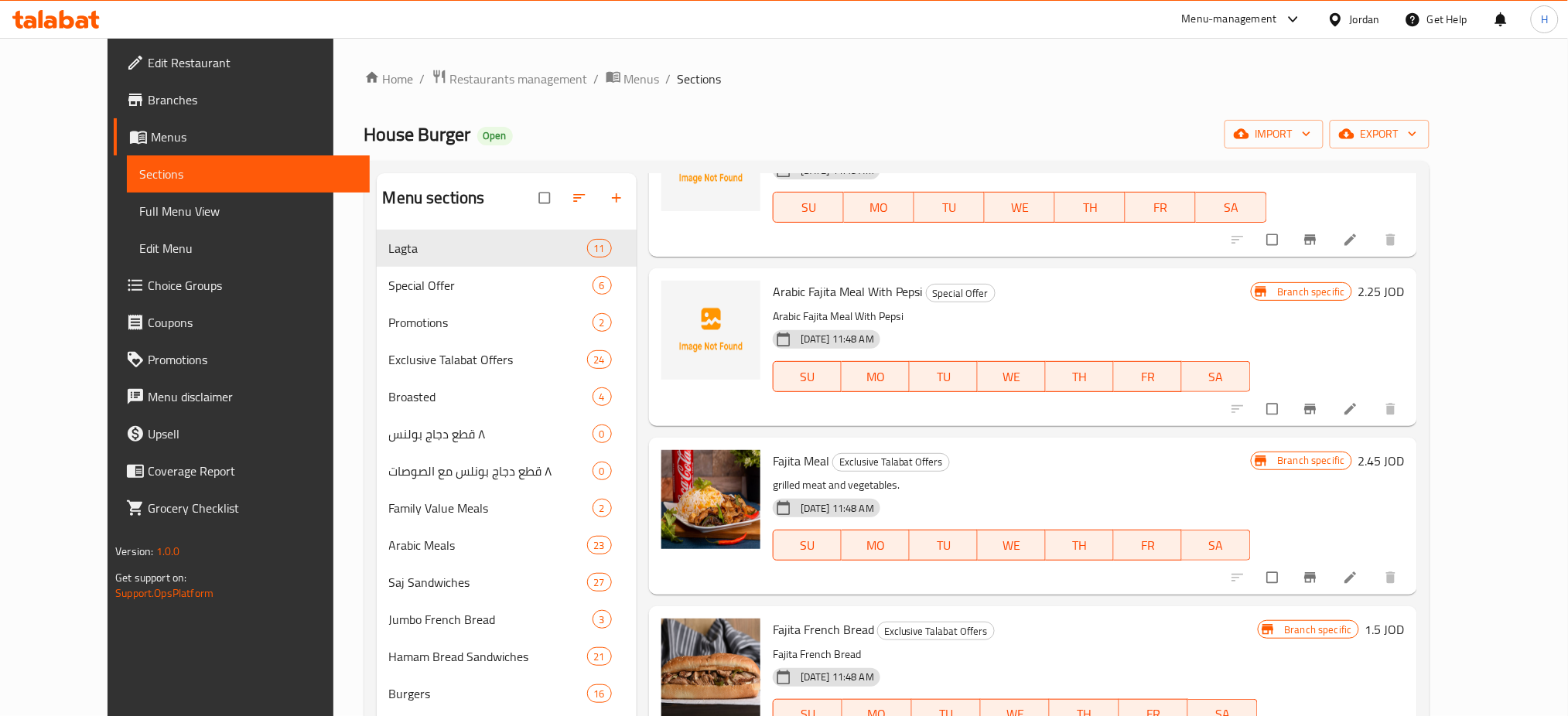
scroll to position [206, 0]
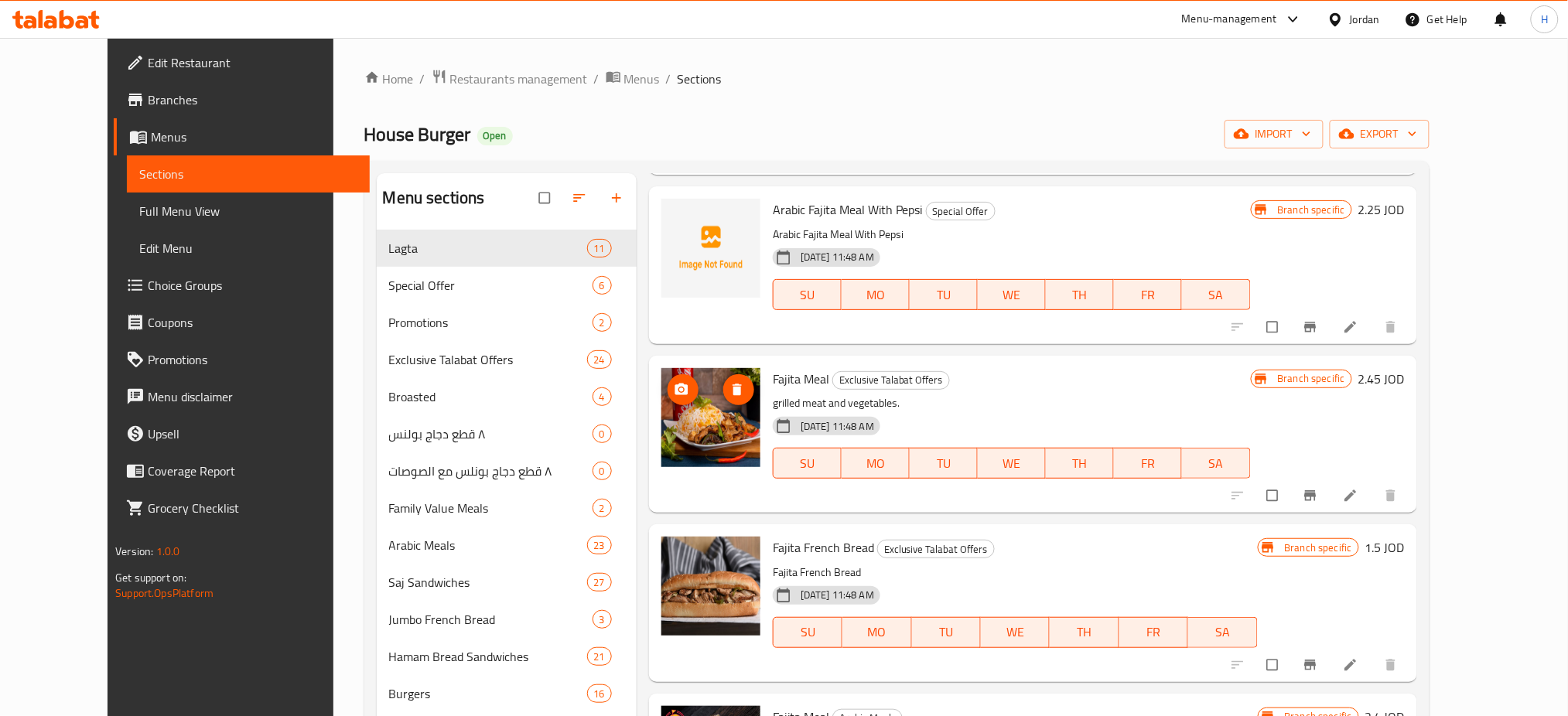
type input "fajita"
click at [498, 150] on div "Home / Restaurants management / Menus / Sections House Burger Open import expor…" at bounding box center [897, 492] width 1065 height 847
drag, startPoint x: 1209, startPoint y: 248, endPoint x: 1192, endPoint y: 234, distance: 22.0
click at [1192, 234] on p "Arabic Fajita Meal With Pepsi" at bounding box center [1011, 234] width 478 height 19
drag, startPoint x: 1192, startPoint y: 234, endPoint x: 1161, endPoint y: 237, distance: 31.1
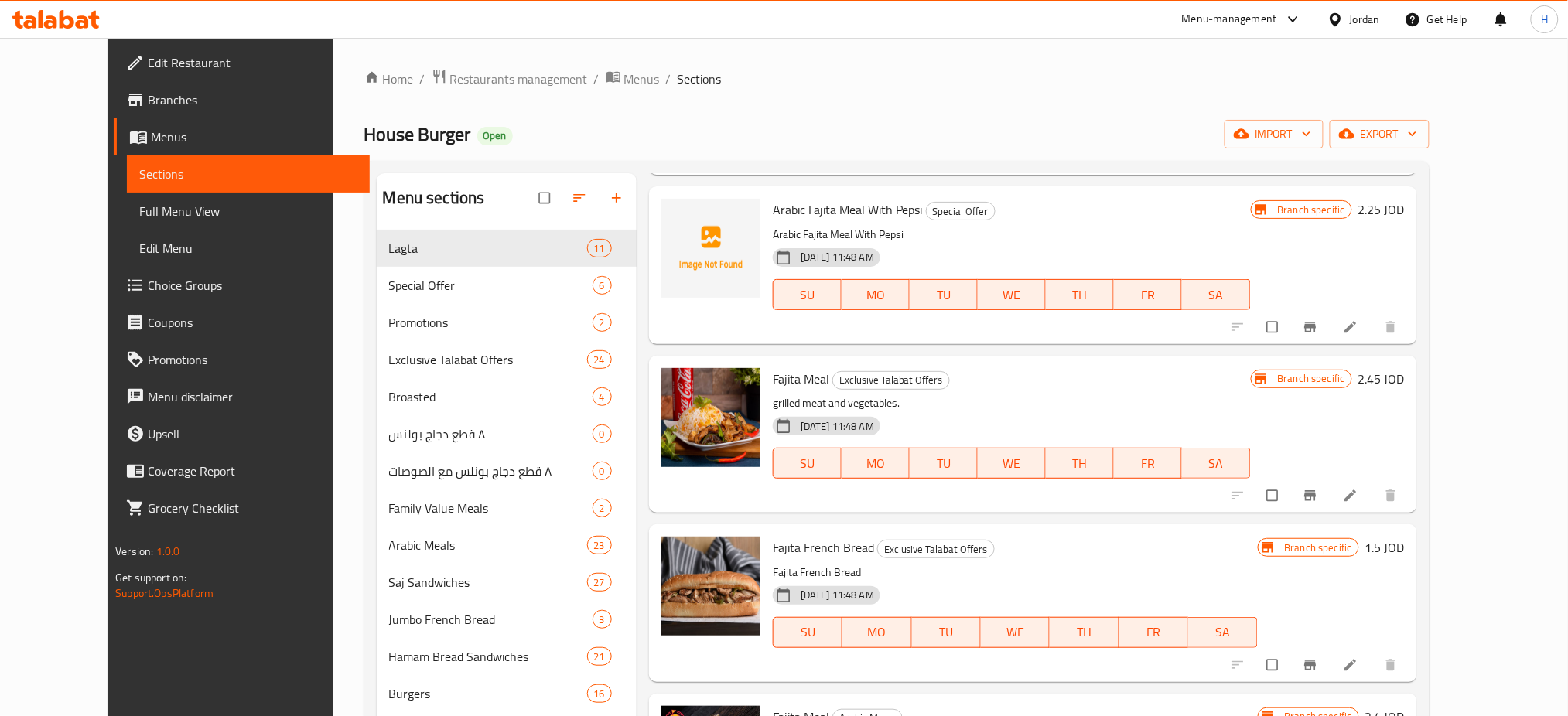
click at [1161, 237] on p "Arabic Fajita Meal With Pepsi" at bounding box center [1011, 234] width 478 height 19
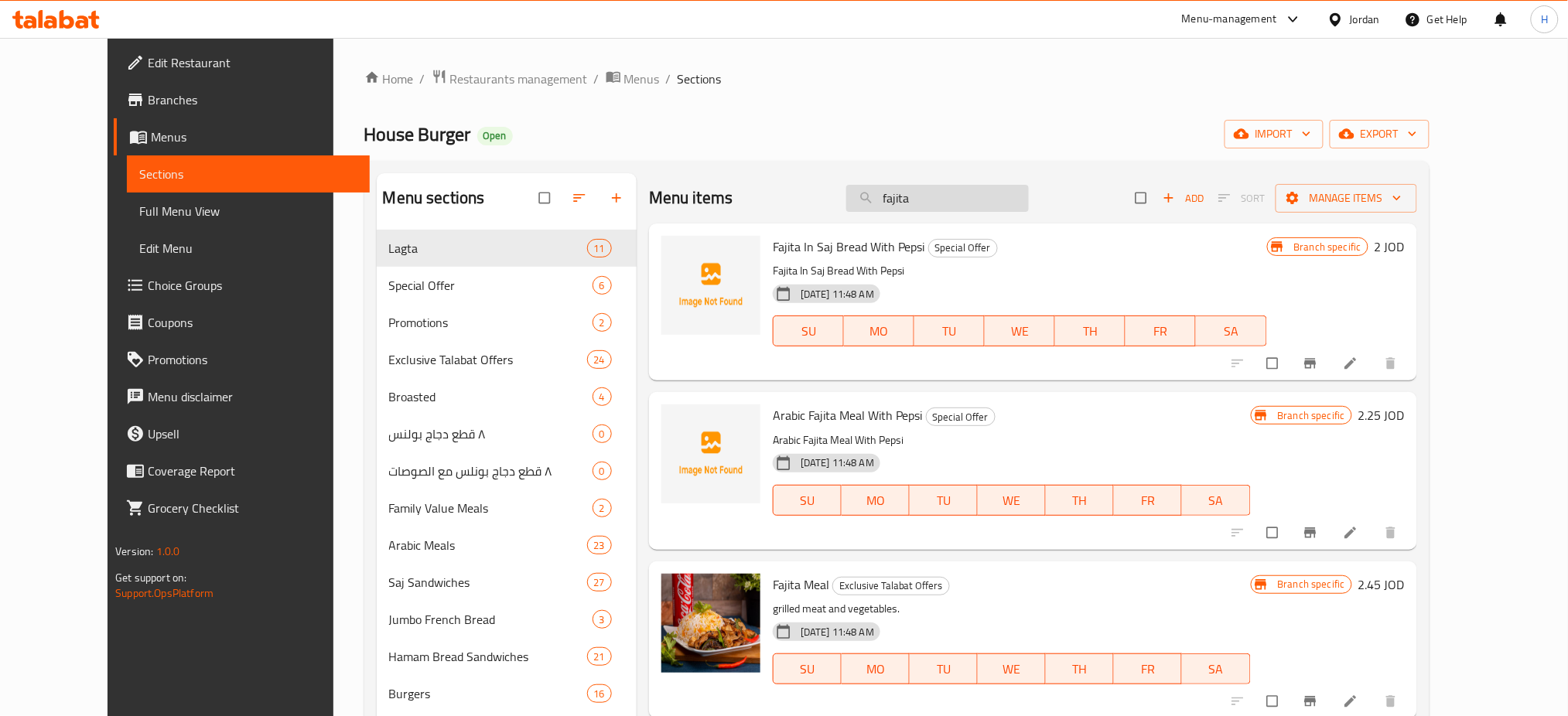
click at [1024, 204] on input "fajita" at bounding box center [937, 198] width 182 height 27
